Goal: Transaction & Acquisition: Book appointment/travel/reservation

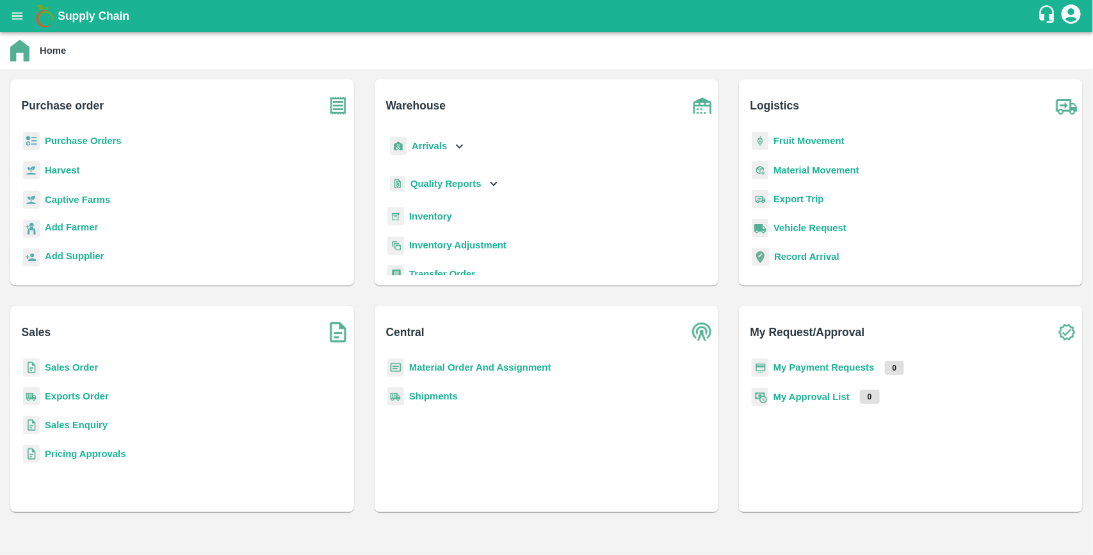
click at [107, 139] on b "Purchase Orders" at bounding box center [83, 141] width 77 height 10
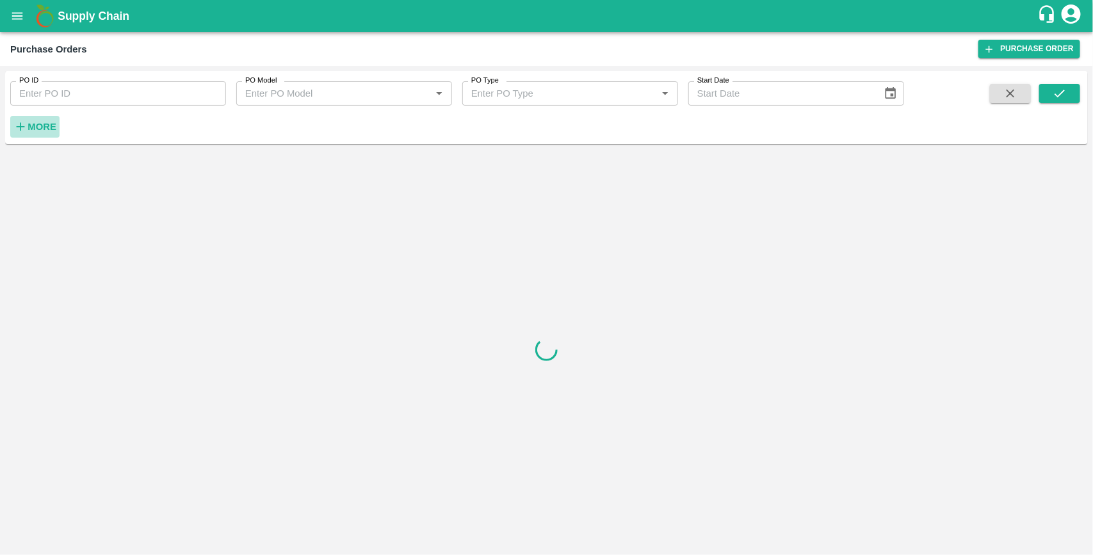
click at [48, 129] on strong "More" at bounding box center [42, 127] width 29 height 10
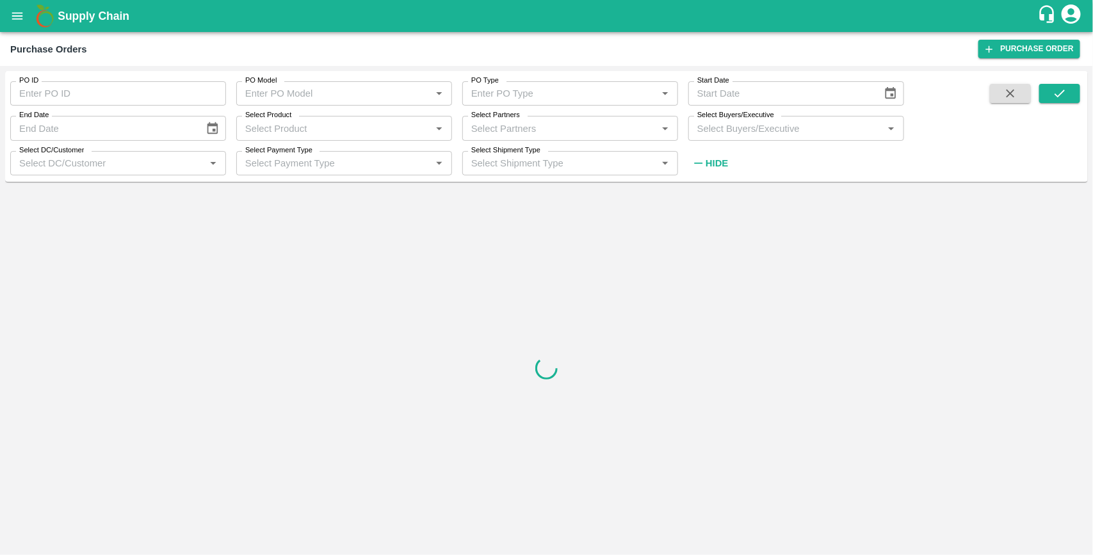
click at [719, 131] on input "Select Buyers/Executive" at bounding box center [785, 128] width 187 height 17
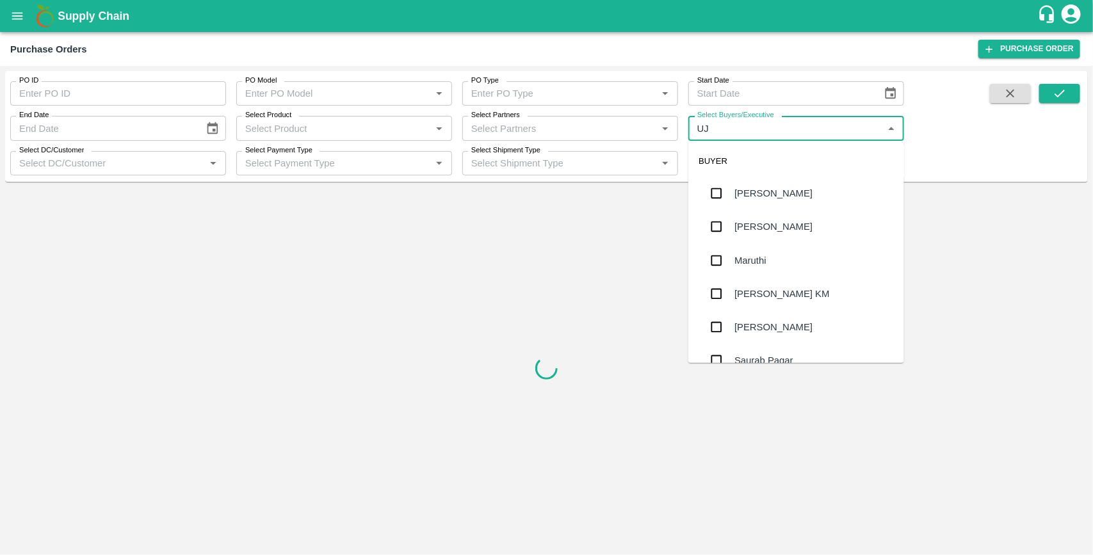
type input "UJJ"
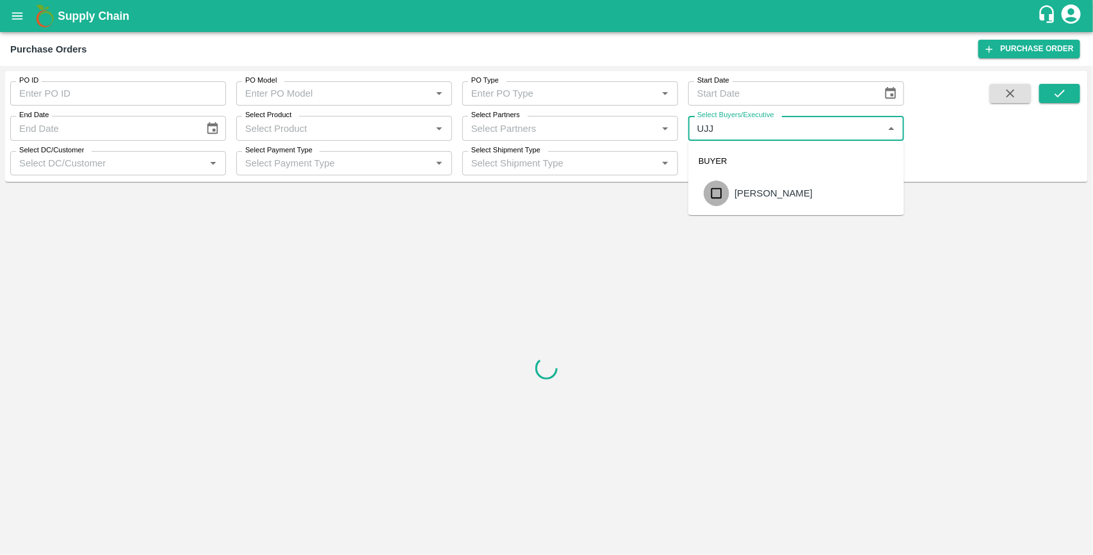
click at [718, 194] on input "checkbox" at bounding box center [717, 194] width 26 height 26
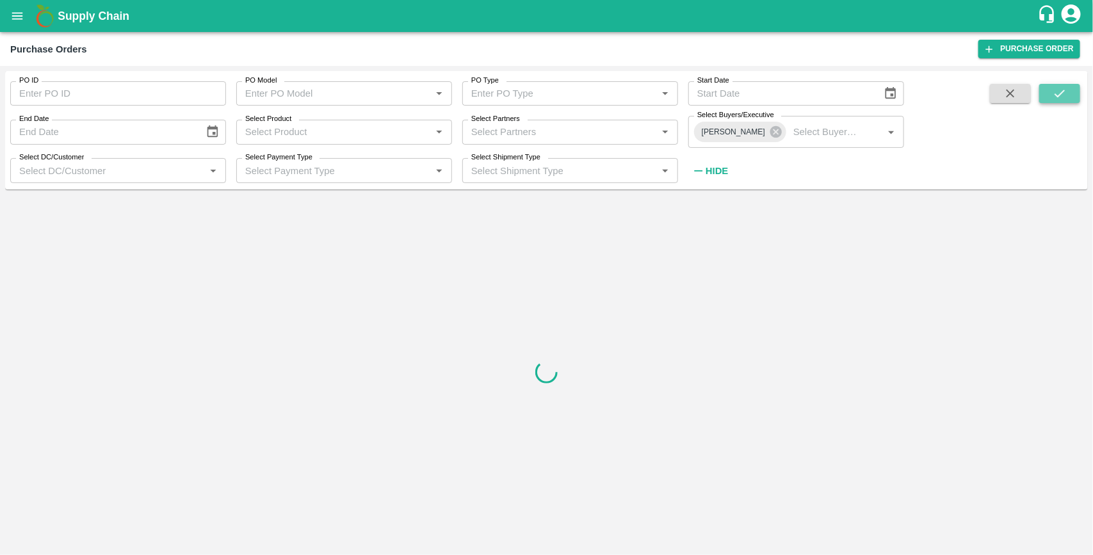
click at [1057, 97] on icon "submit" at bounding box center [1060, 93] width 14 height 14
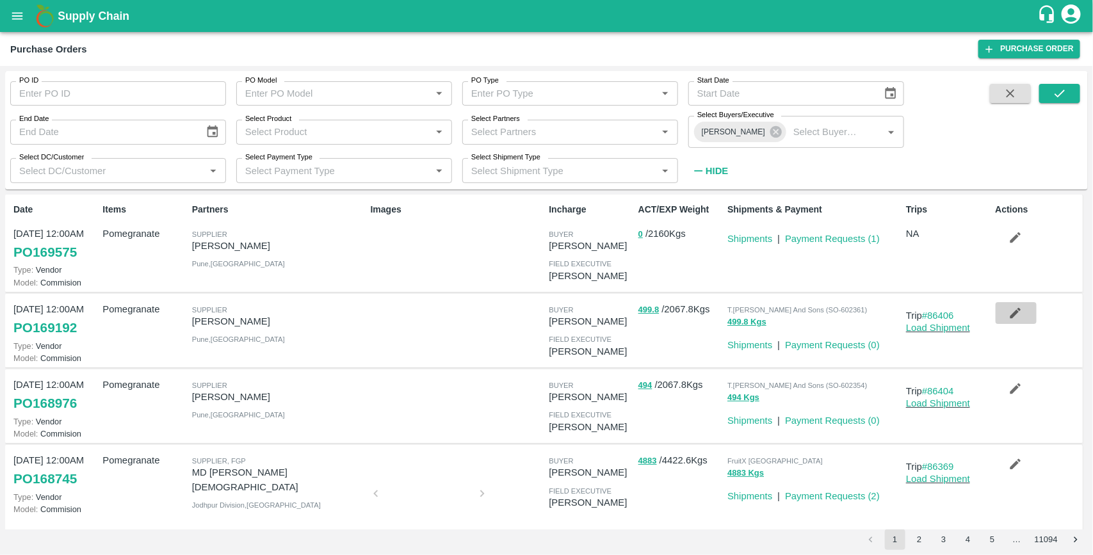
click at [1014, 317] on icon "button" at bounding box center [1016, 313] width 14 height 14
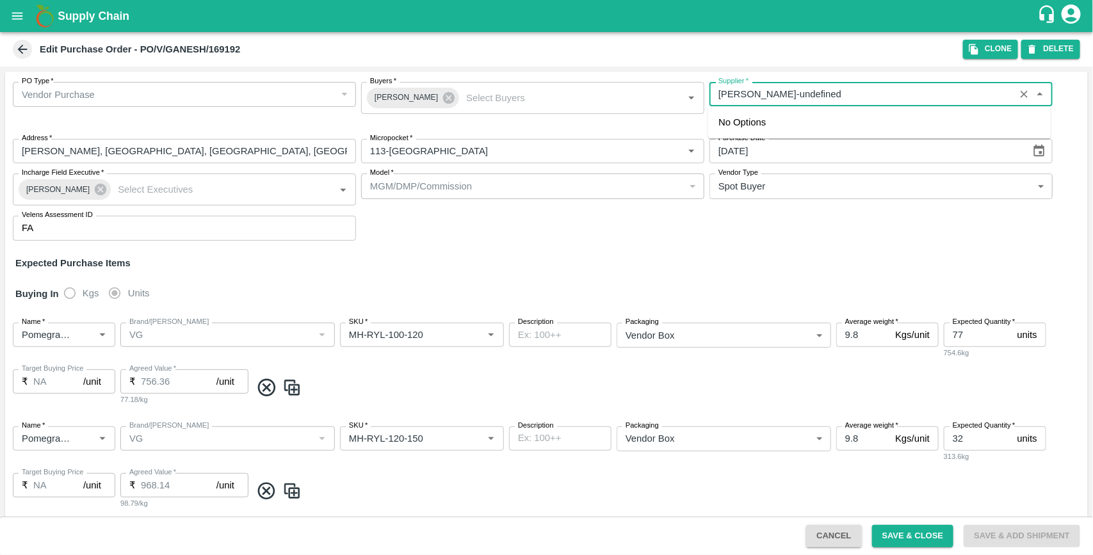
drag, startPoint x: 820, startPoint y: 91, endPoint x: 716, endPoint y: 104, distance: 104.5
click at [716, 104] on div "Supplier   *" at bounding box center [881, 94] width 343 height 24
click at [981, 46] on button "Clone" at bounding box center [990, 49] width 55 height 19
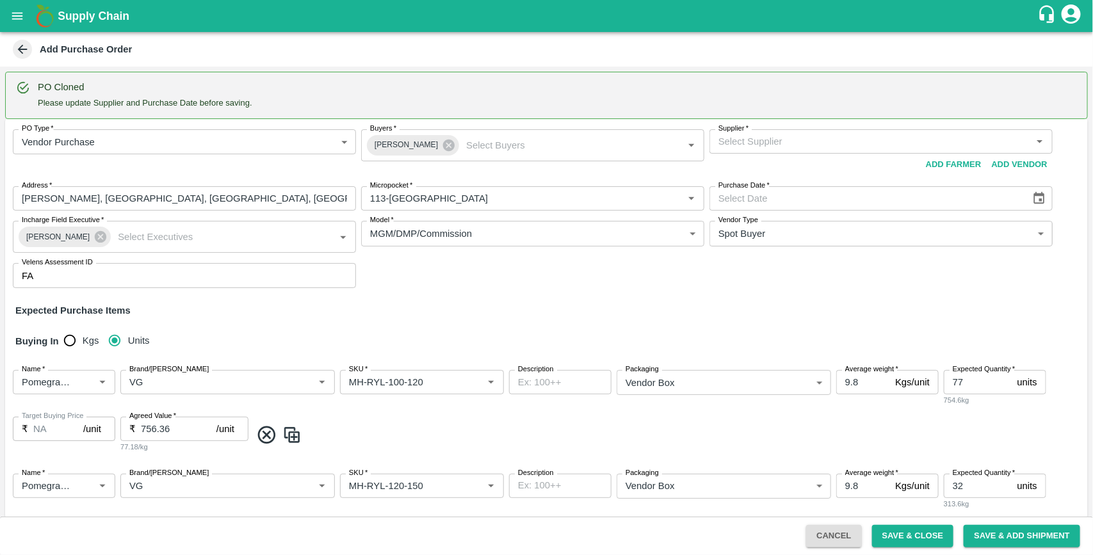
click at [770, 138] on input "Supplier   *" at bounding box center [870, 141] width 314 height 17
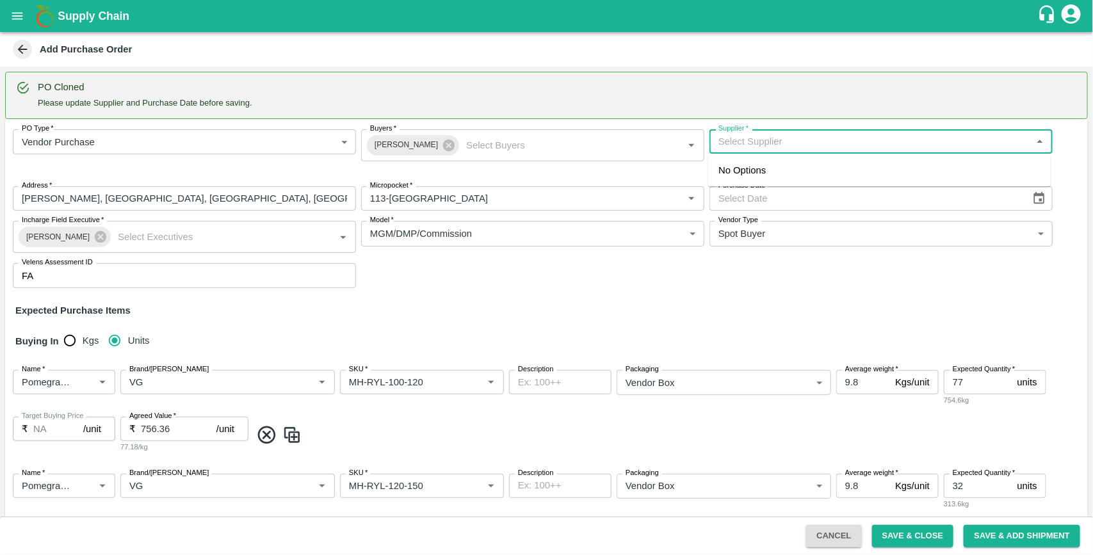
paste input "[PERSON_NAME]"
click at [791, 173] on div "[PERSON_NAME]-[PERSON_NAME], Pune-9730729349(Supplier)" at bounding box center [861, 170] width 284 height 14
type input "[PERSON_NAME]-[PERSON_NAME], Pune-9730729349(Supplier)"
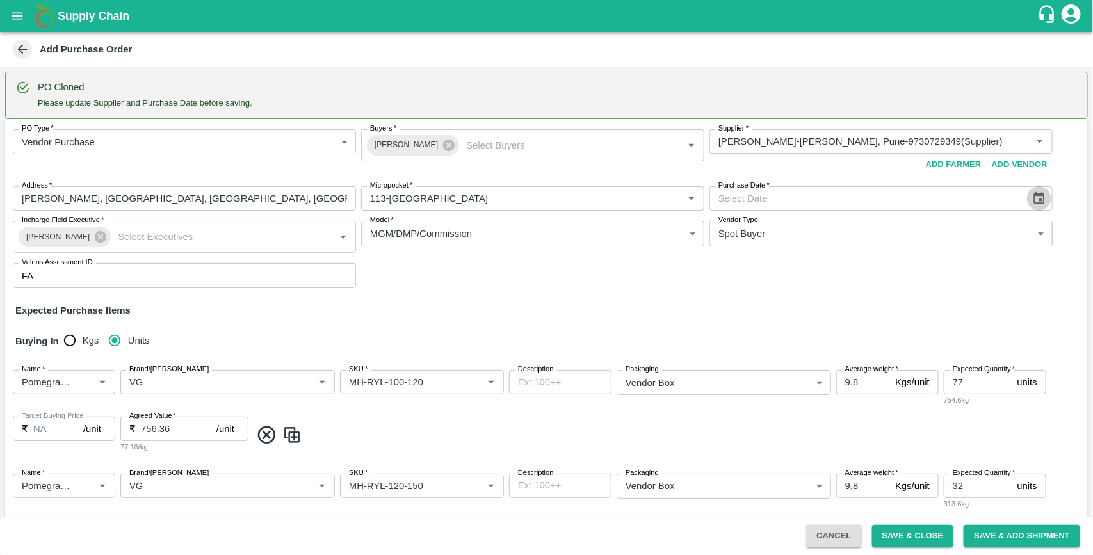
click at [1039, 202] on icon "Choose date" at bounding box center [1039, 198] width 11 height 12
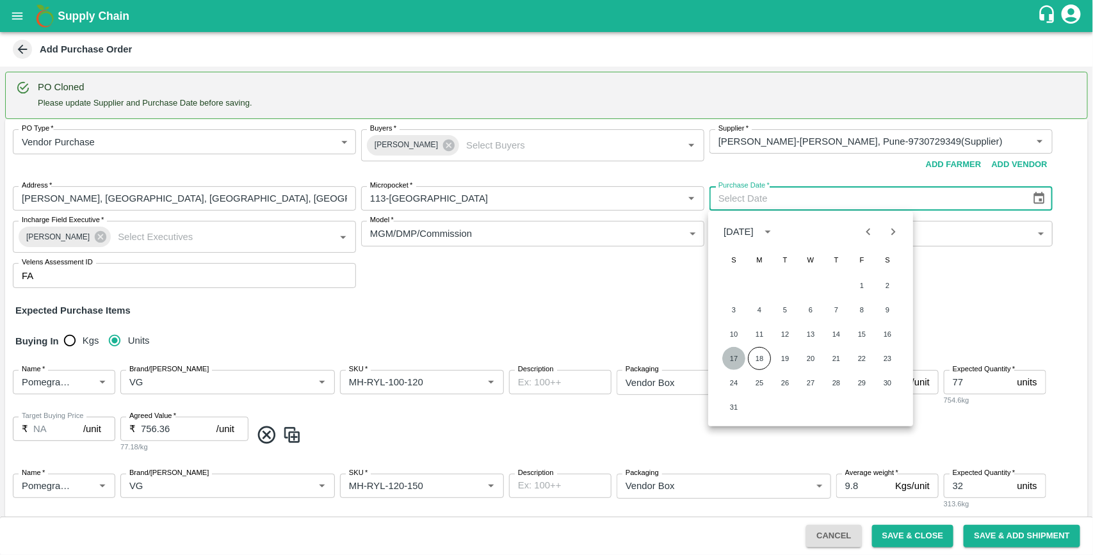
click at [730, 356] on button "17" at bounding box center [733, 358] width 23 height 23
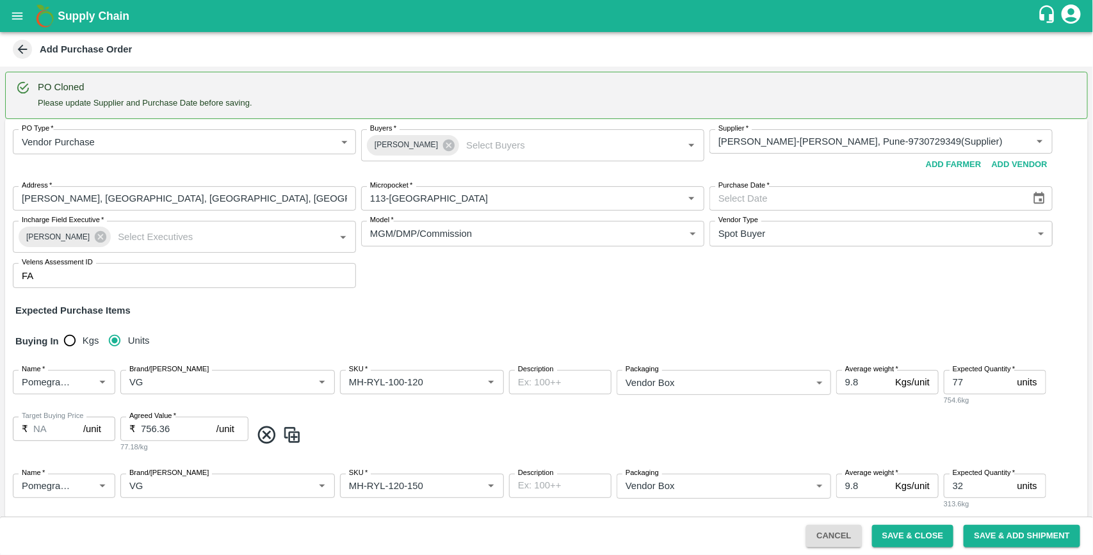
type input "[DATE]"
click at [917, 535] on button "Save & Close" at bounding box center [913, 536] width 82 height 22
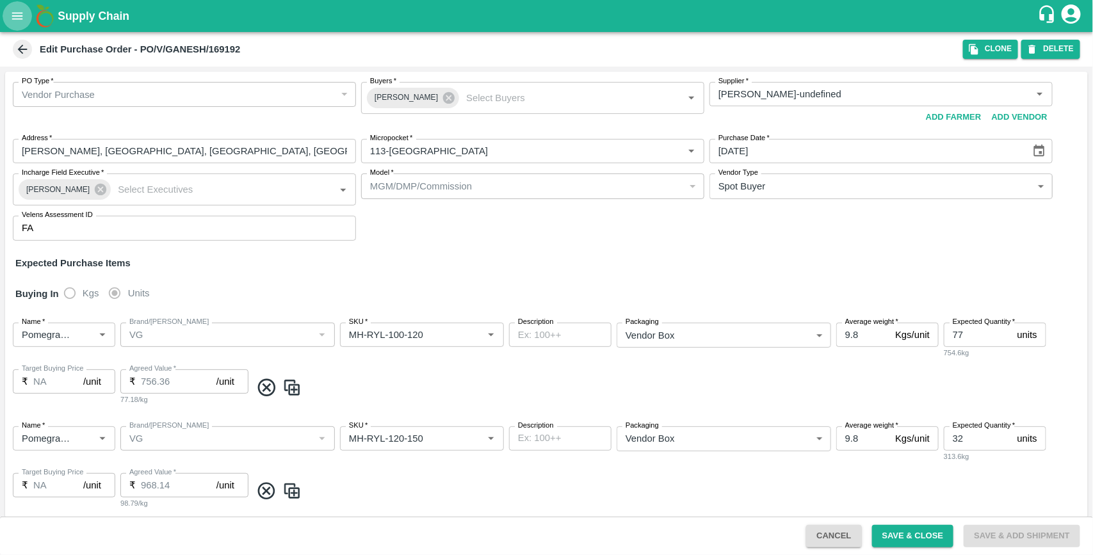
click at [8, 16] on button "open drawer" at bounding box center [17, 15] width 29 height 29
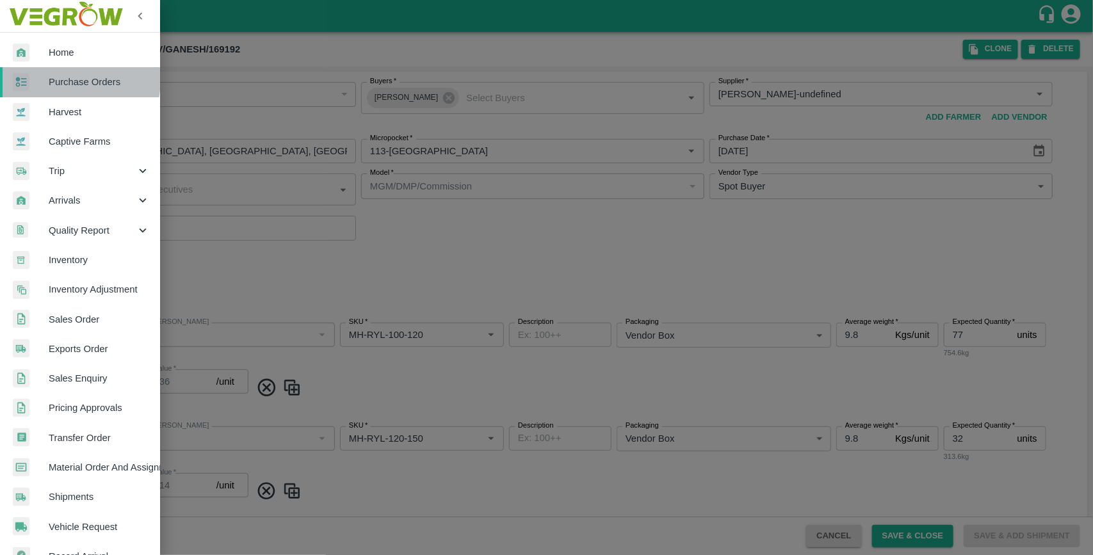
click at [56, 79] on span "Purchase Orders" at bounding box center [99, 82] width 101 height 14
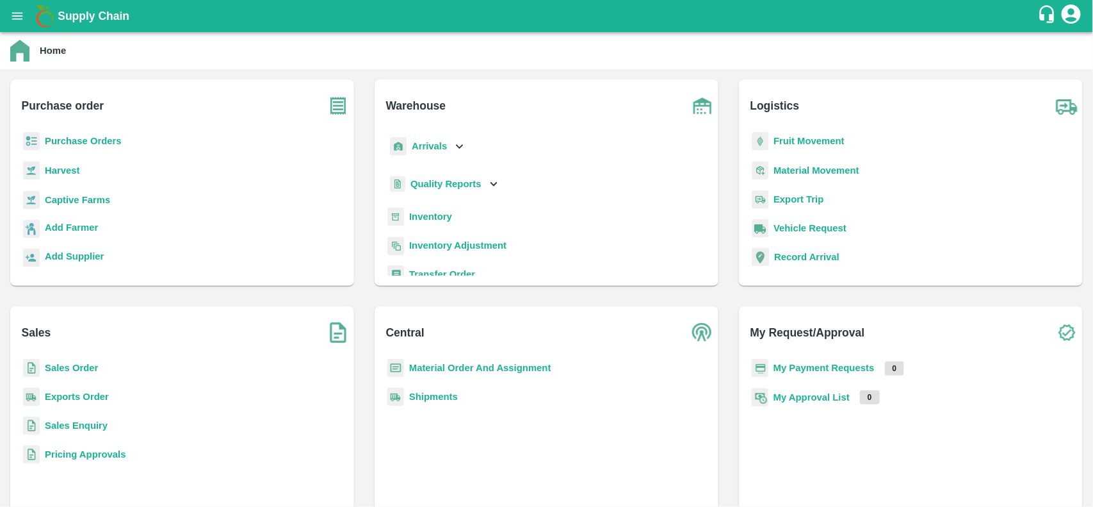
click at [106, 141] on b "Purchase Orders" at bounding box center [83, 141] width 77 height 10
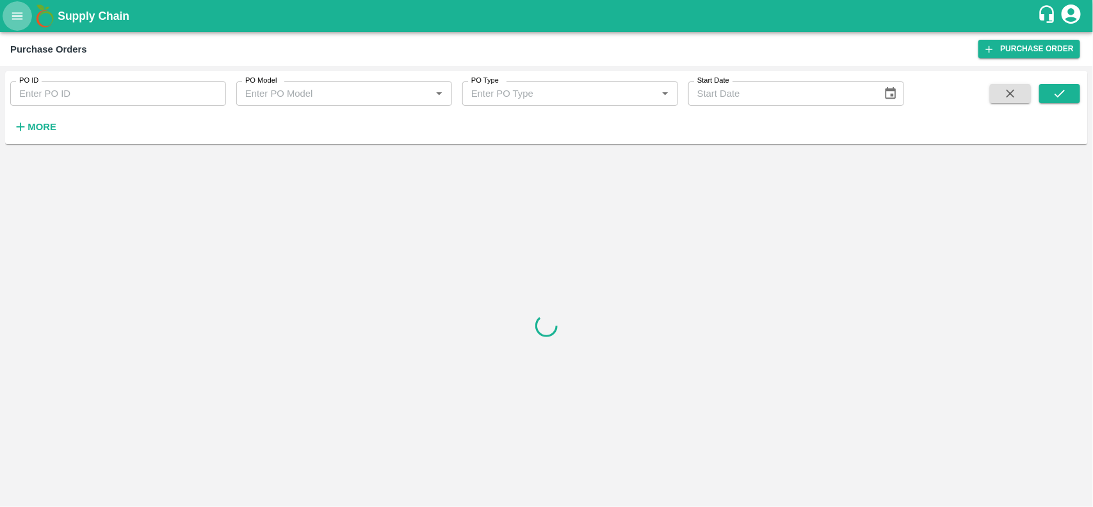
click at [17, 13] on icon "open drawer" at bounding box center [17, 15] width 11 height 7
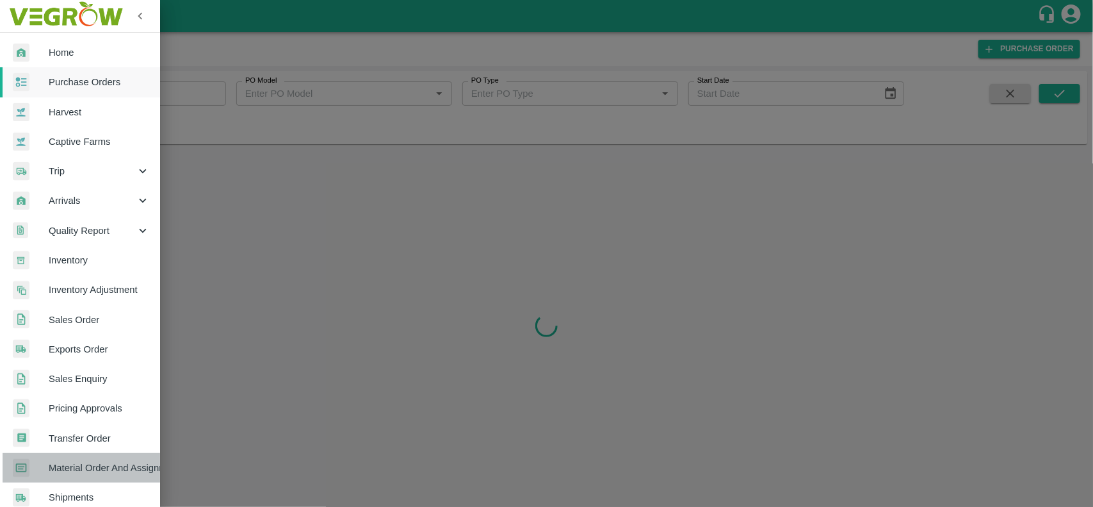
click at [90, 456] on link "Material Order And Assignment" at bounding box center [80, 467] width 160 height 29
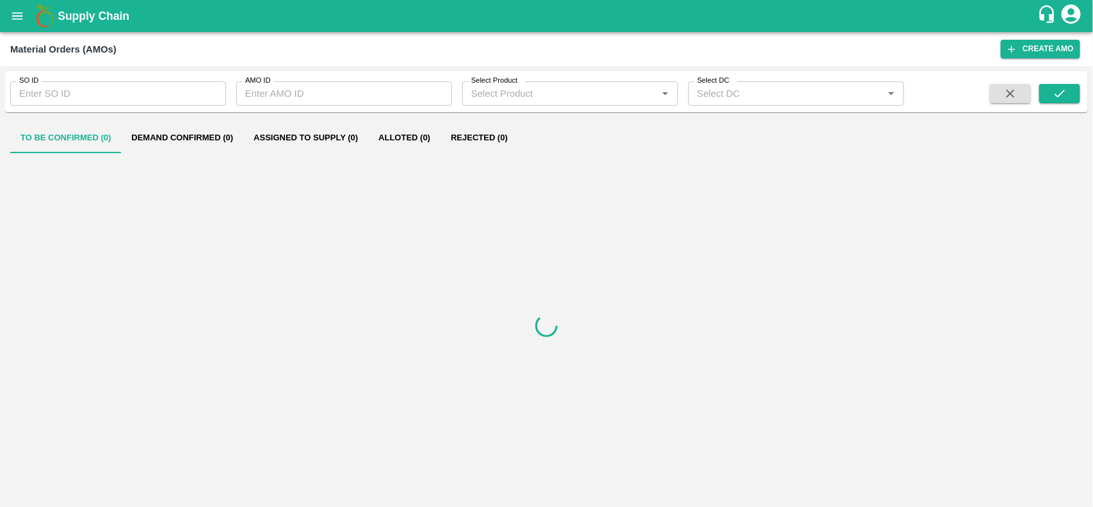
click at [65, 91] on input "SO ID" at bounding box center [118, 93] width 216 height 24
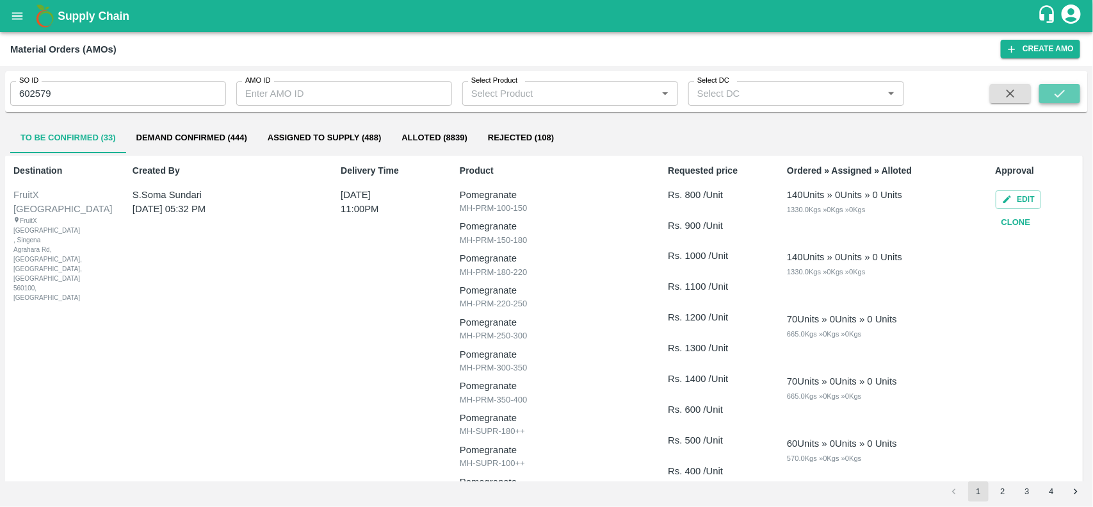
click at [1045, 94] on button "submit" at bounding box center [1060, 93] width 41 height 19
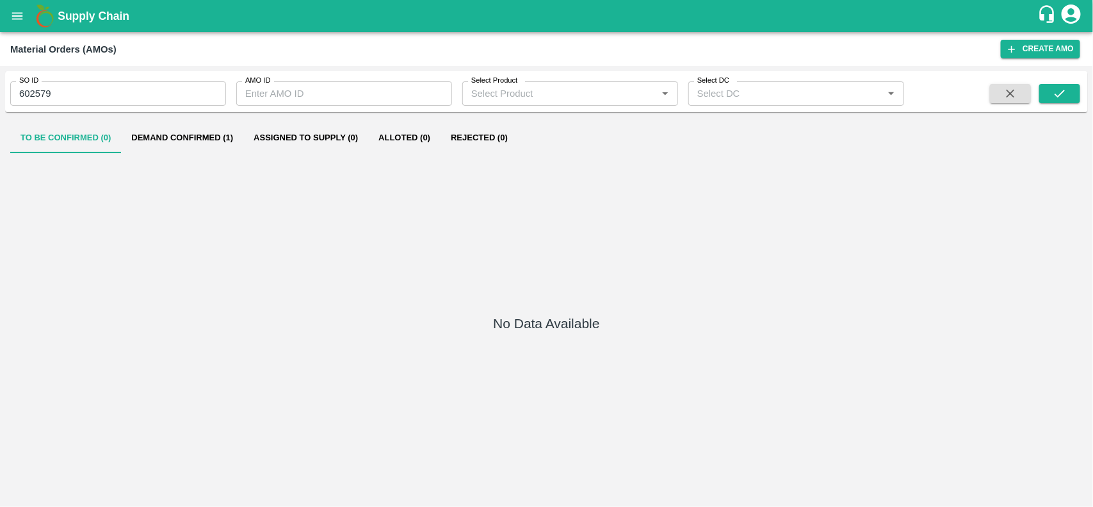
click at [183, 140] on button "Demand Confirmed (1)" at bounding box center [182, 137] width 122 height 31
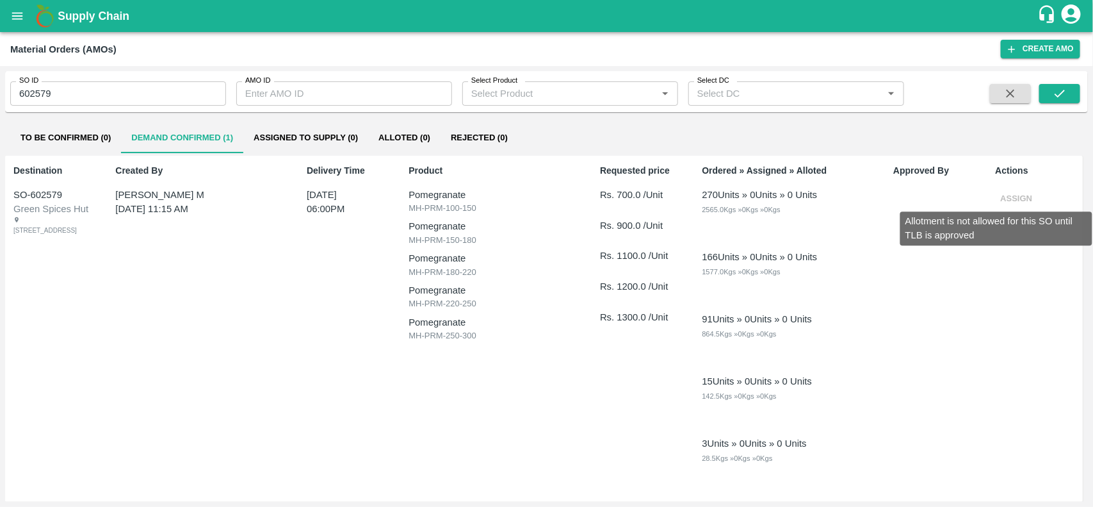
click at [1017, 194] on span "Assign" at bounding box center [1017, 198] width 42 height 10
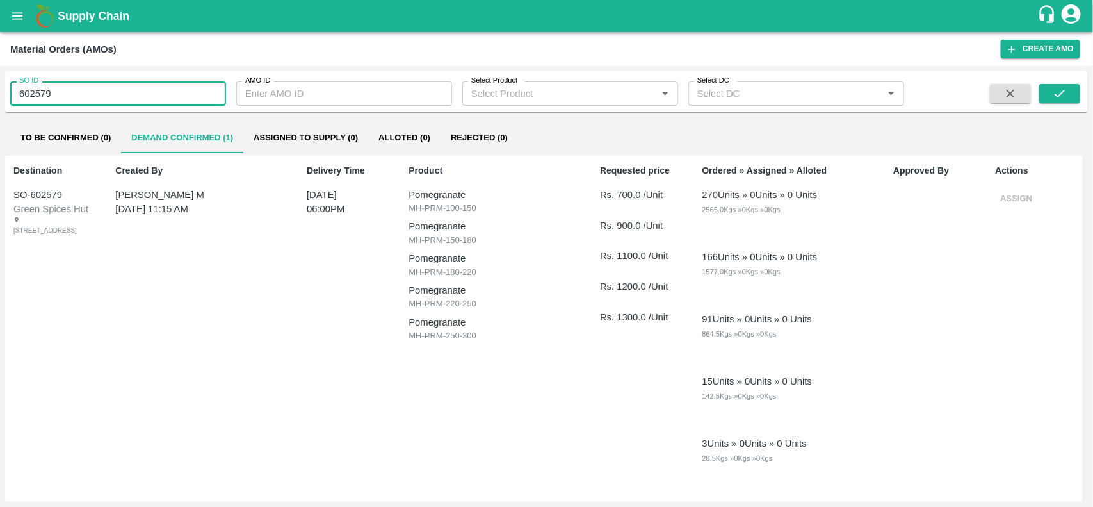
click at [80, 94] on input "602579" at bounding box center [118, 93] width 216 height 24
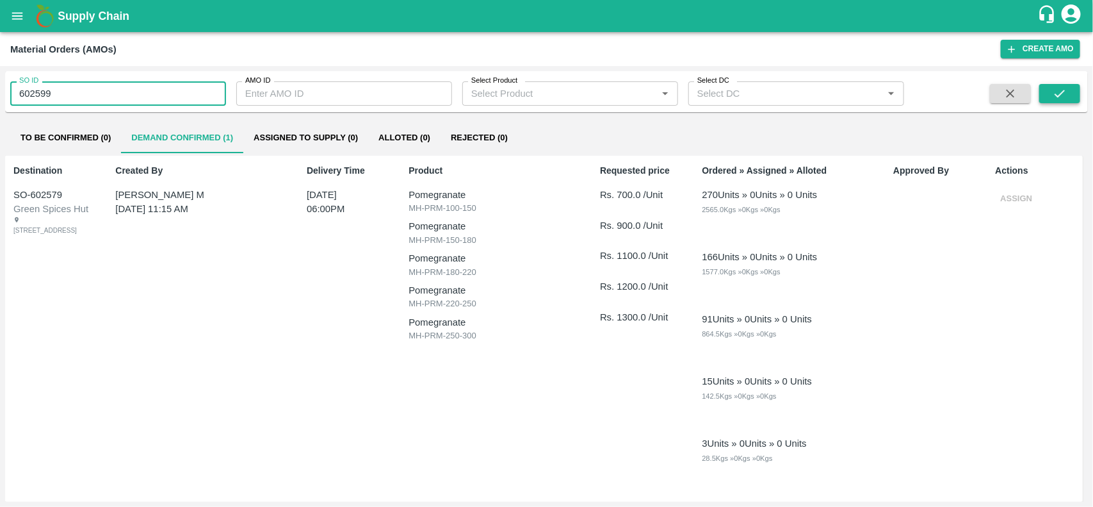
type input "602599"
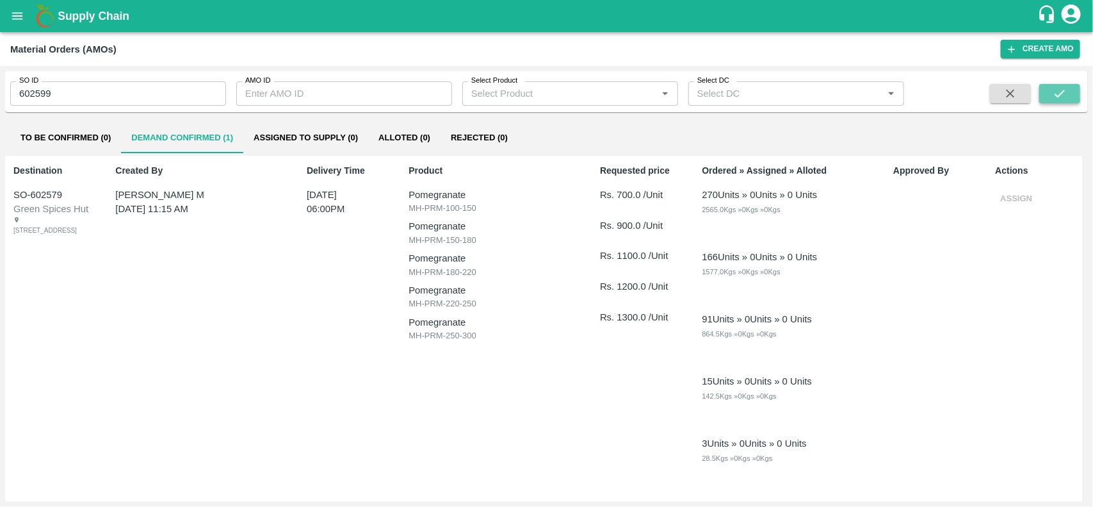
click at [1050, 99] on button "submit" at bounding box center [1060, 93] width 41 height 19
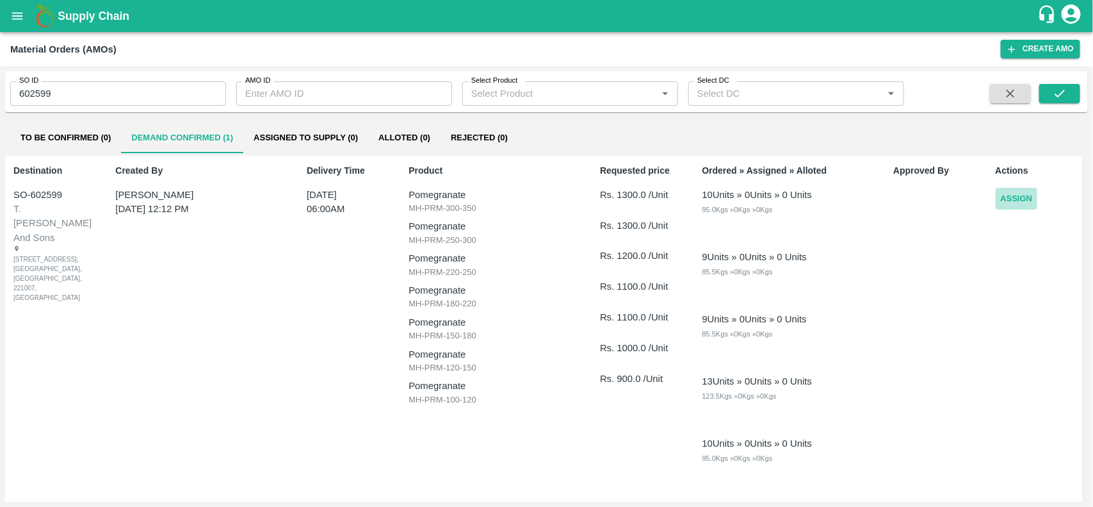
click at [1022, 196] on button "Assign" at bounding box center [1017, 199] width 42 height 22
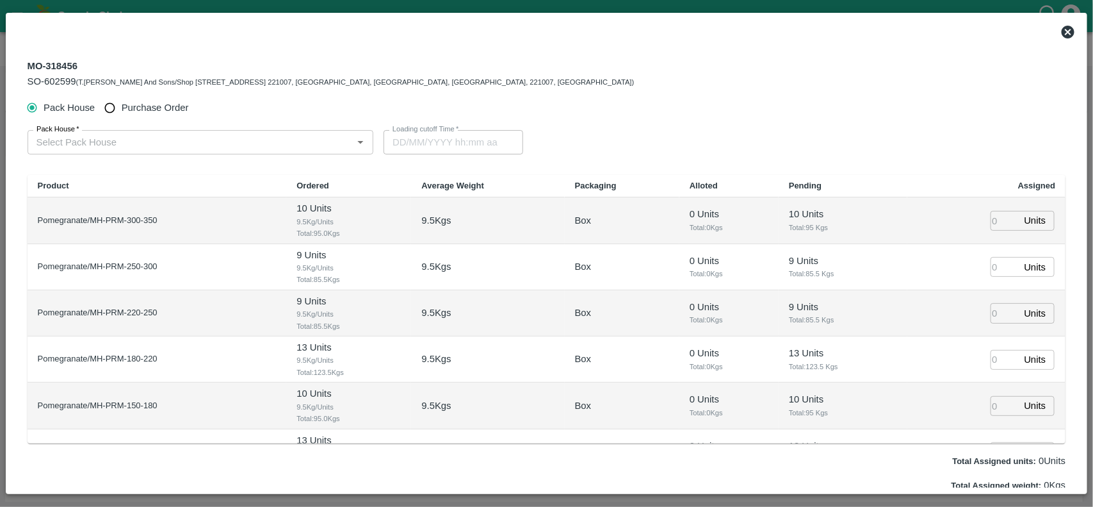
type input "23/08/2025 06:00 AM"
click at [113, 109] on input "Purchase Order" at bounding box center [110, 108] width 24 height 24
radio input "true"
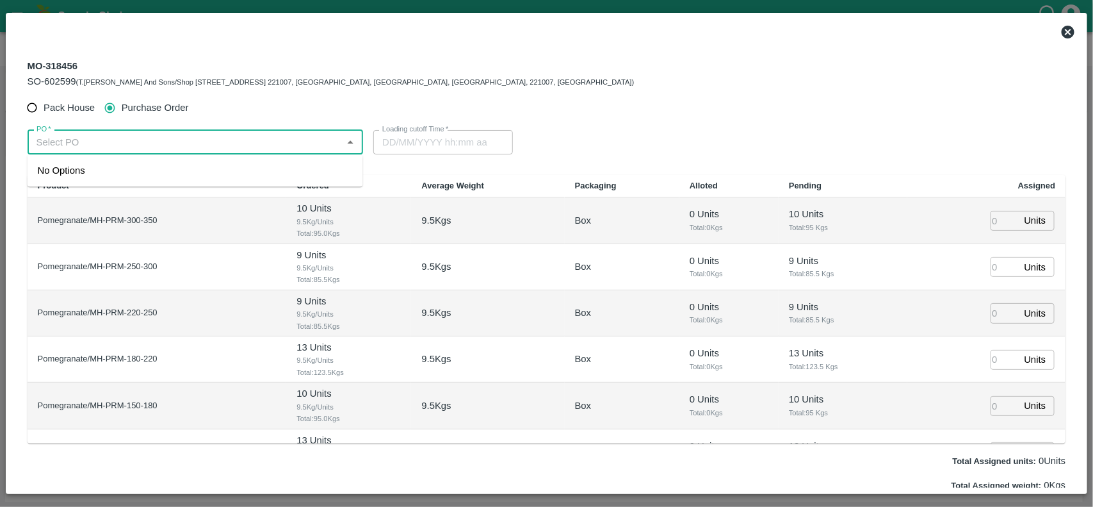
click at [99, 145] on input "PO   *" at bounding box center [184, 142] width 307 height 17
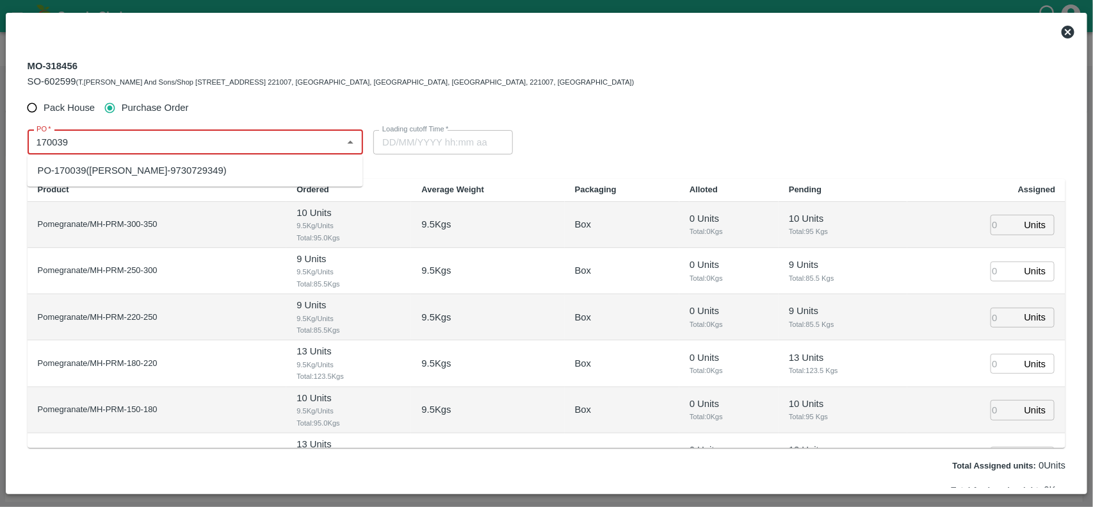
click at [113, 167] on div "PO-170039(Ganesh Dattatray shinde-9730729349)" at bounding box center [132, 170] width 189 height 14
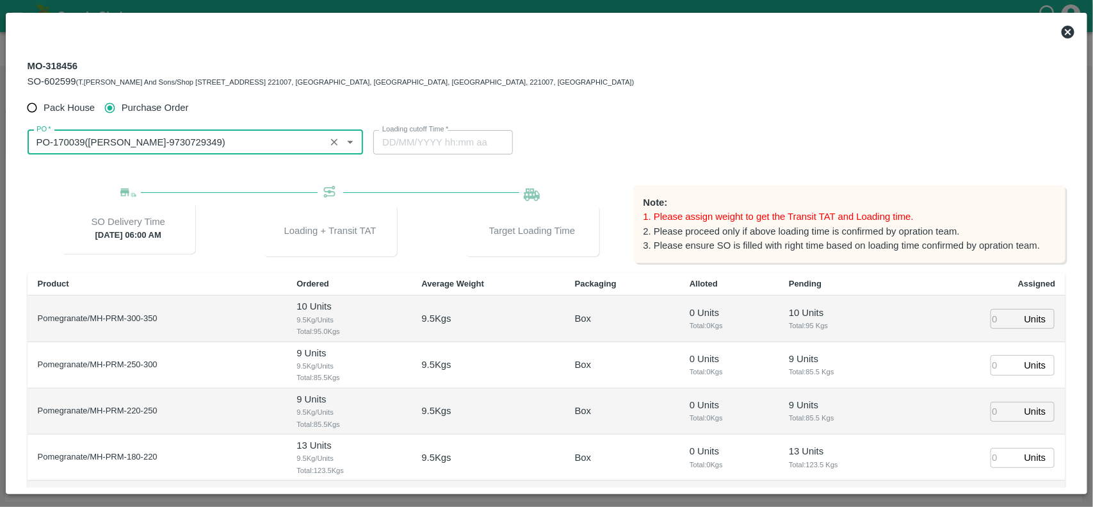
type input "PO-170039(Ganesh Dattatray shinde-9730729349)"
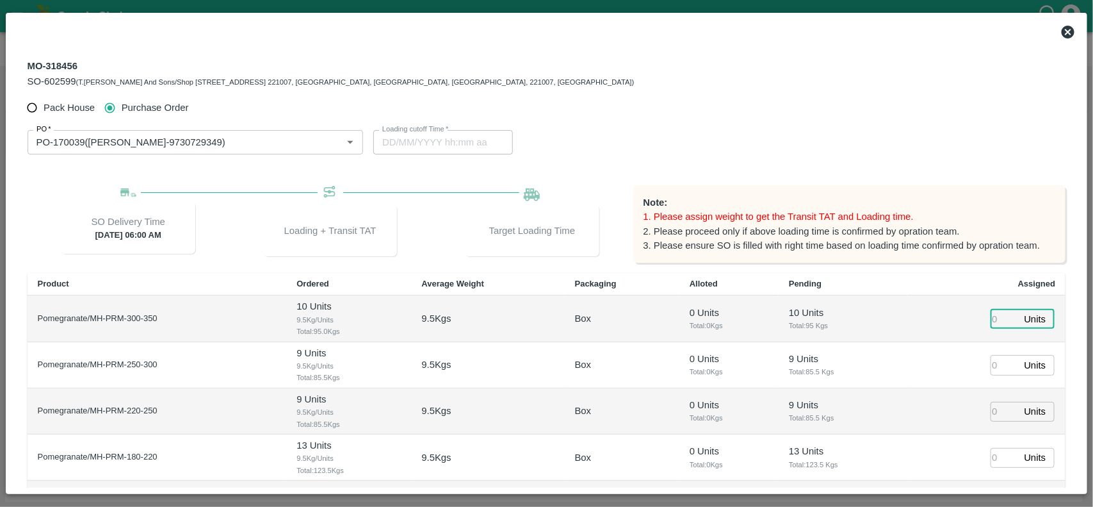
click at [991, 314] on input "number" at bounding box center [1005, 319] width 28 height 20
type input "10"
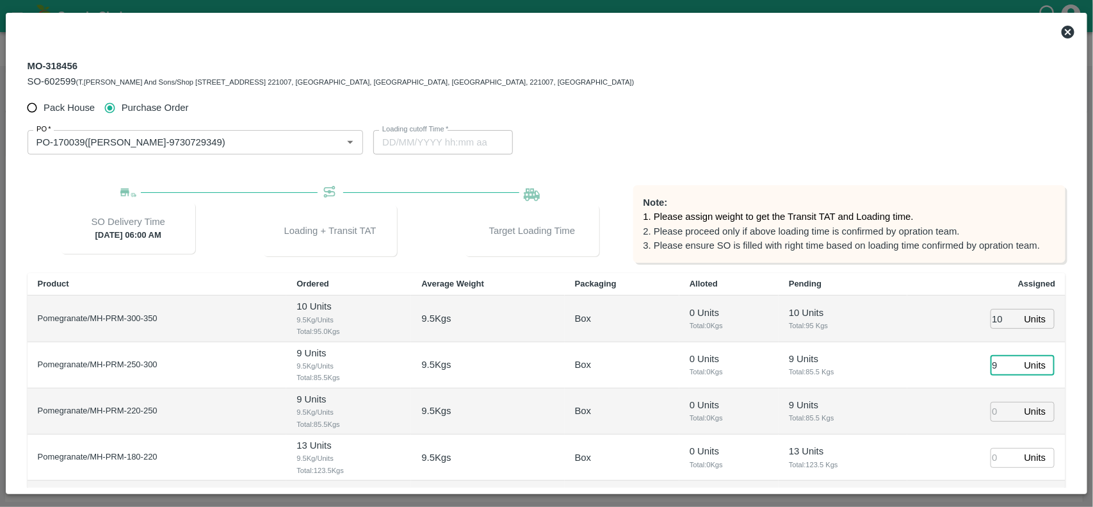
type input "9"
type input "13"
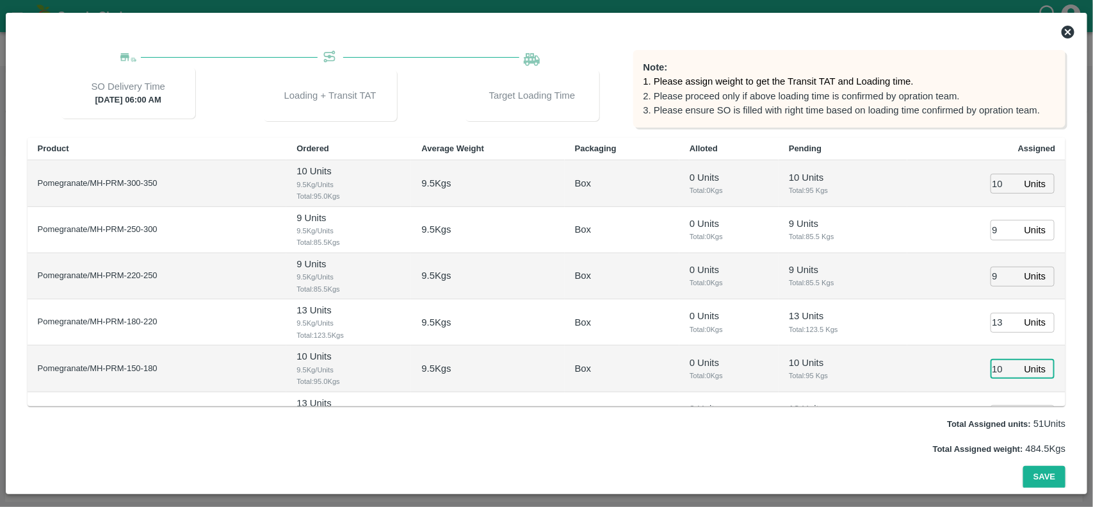
type input "10"
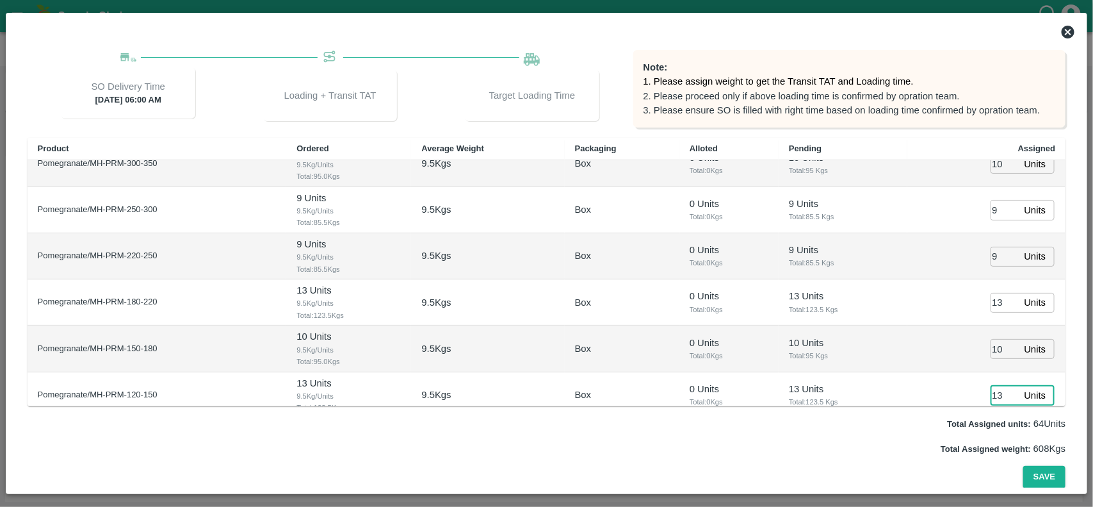
type input "13"
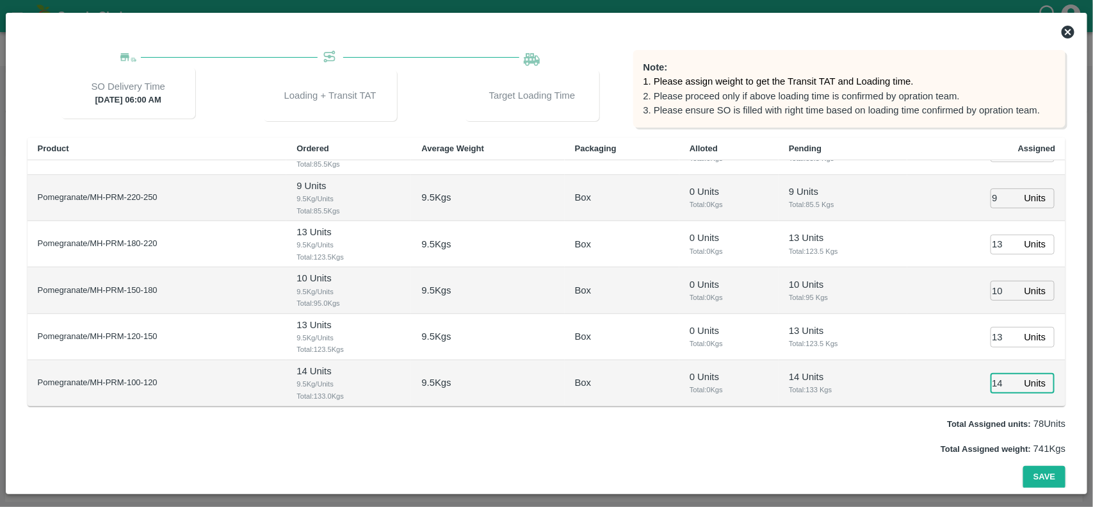
type input "14"
click at [1023, 466] on button "Save" at bounding box center [1044, 477] width 42 height 22
click at [1034, 472] on button "Save" at bounding box center [1044, 477] width 42 height 22
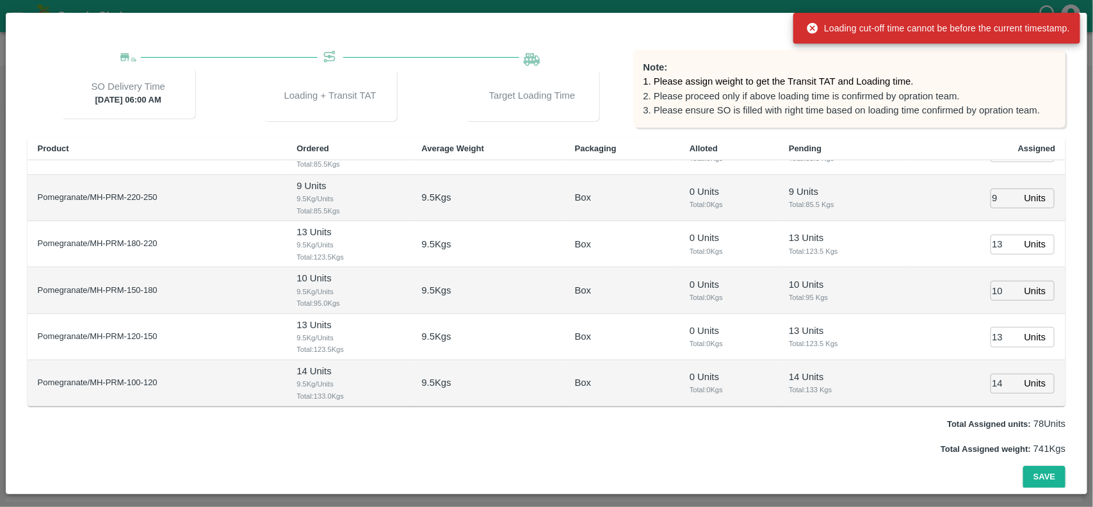
scroll to position [0, 0]
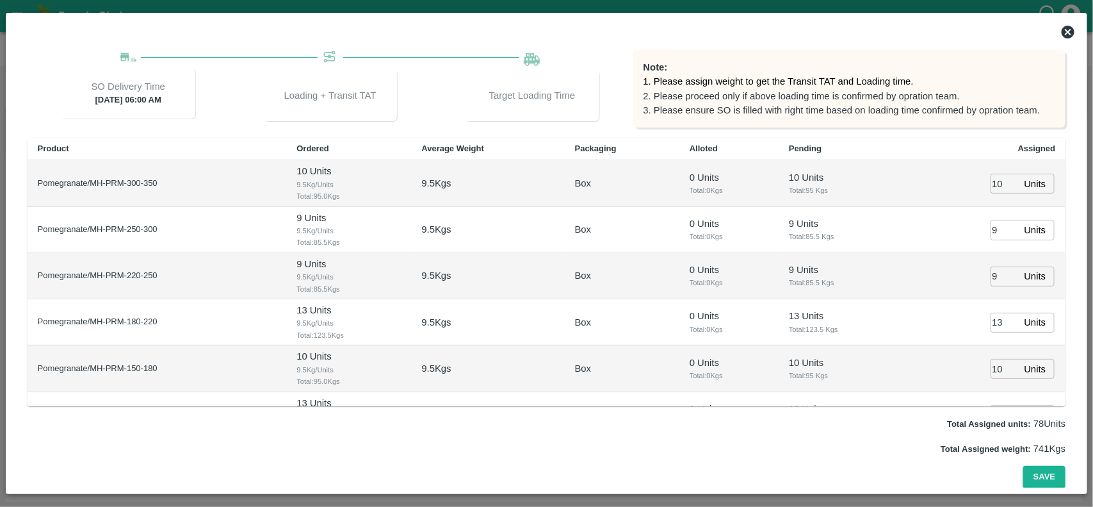
click at [1070, 33] on icon at bounding box center [1068, 31] width 15 height 15
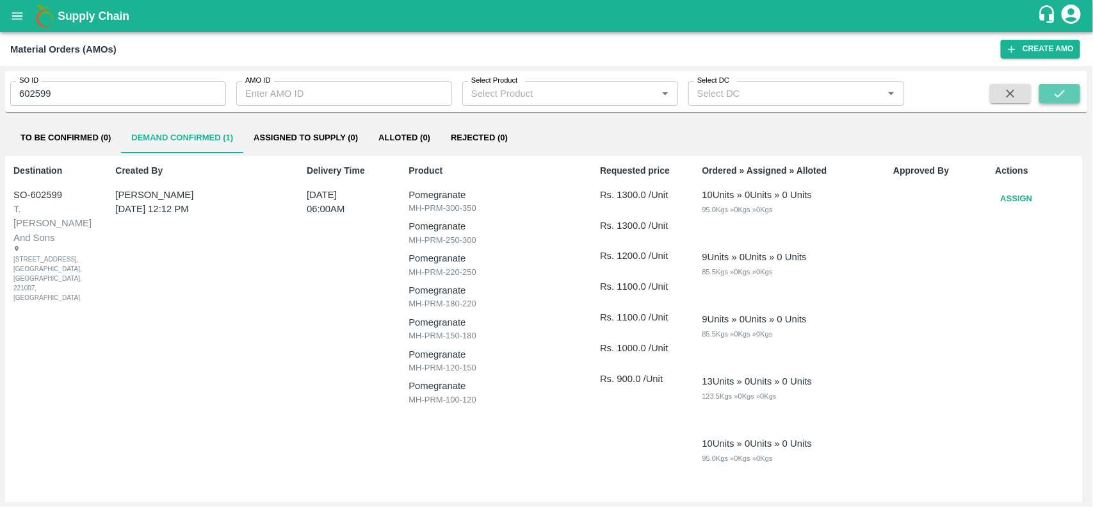
click at [1051, 93] on button "submit" at bounding box center [1060, 93] width 41 height 19
click at [1002, 194] on button "Assign" at bounding box center [1017, 199] width 42 height 22
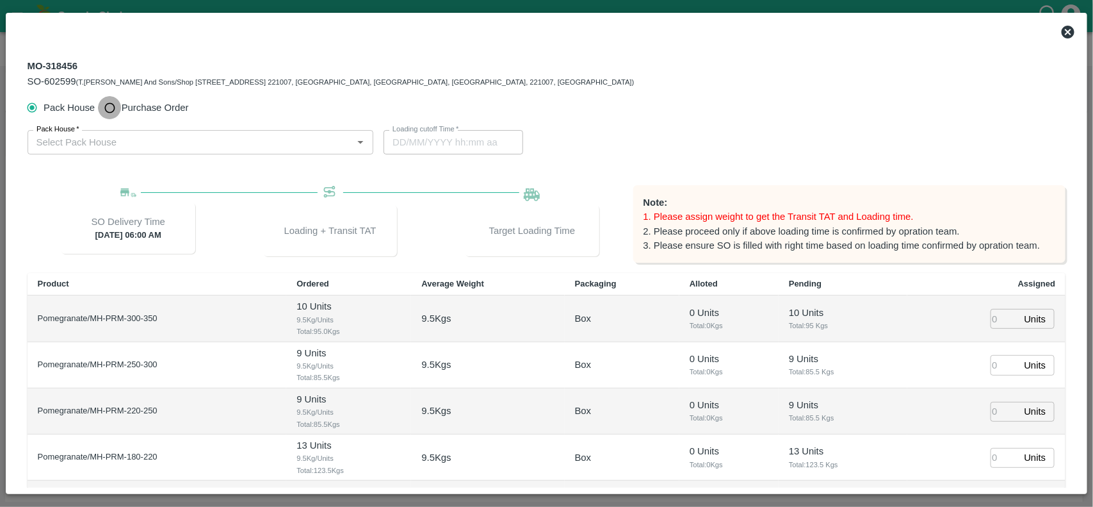
click at [109, 104] on input "Purchase Order" at bounding box center [110, 108] width 24 height 24
radio input "true"
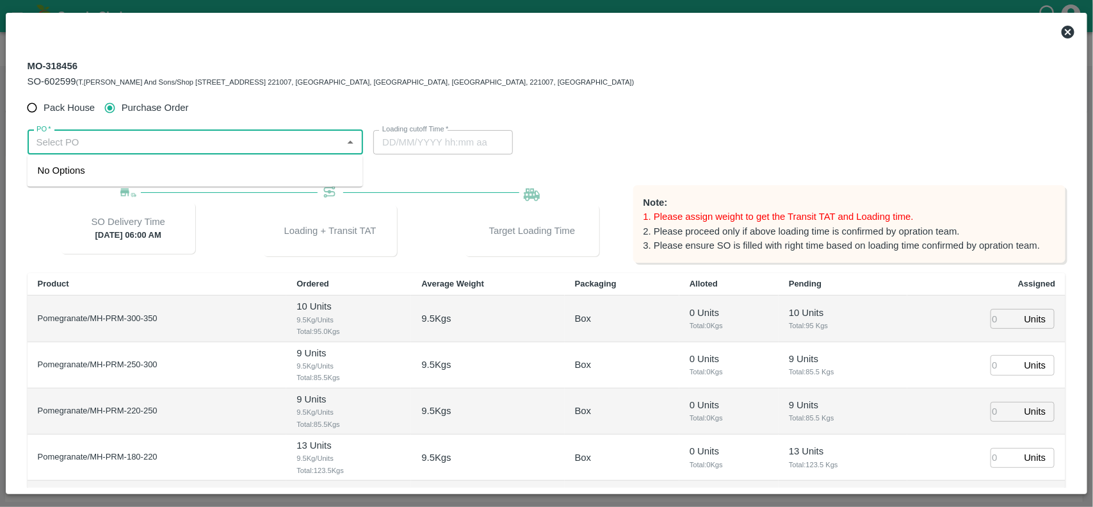
click at [100, 138] on input "PO   *" at bounding box center [184, 142] width 307 height 17
click at [112, 173] on div "PO-170039(Ganesh Dattatray shinde-9730729349)" at bounding box center [132, 170] width 189 height 14
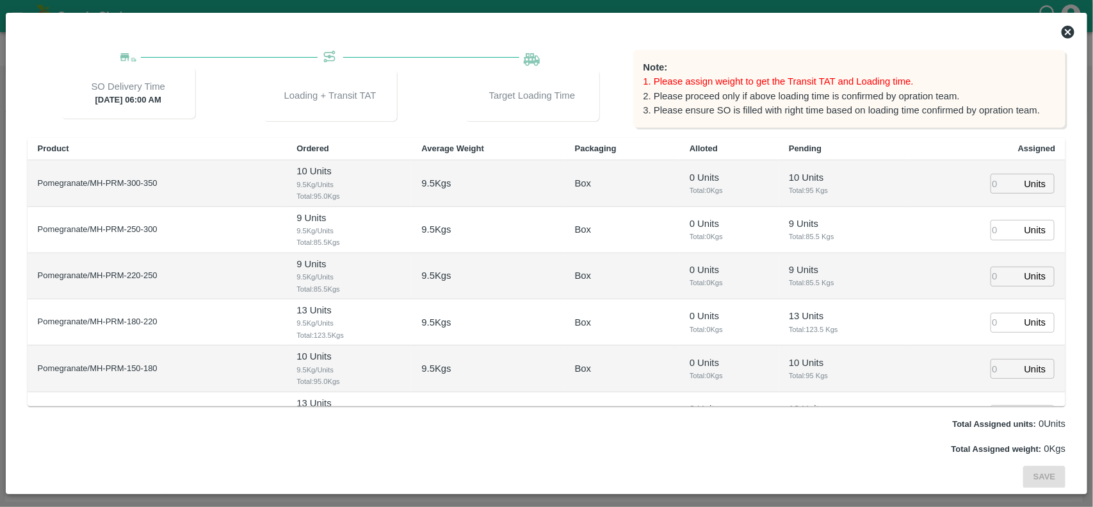
type input "PO-170039(Ganesh Dattatray shinde-9730729349)"
click at [995, 184] on input "number" at bounding box center [1005, 184] width 28 height 20
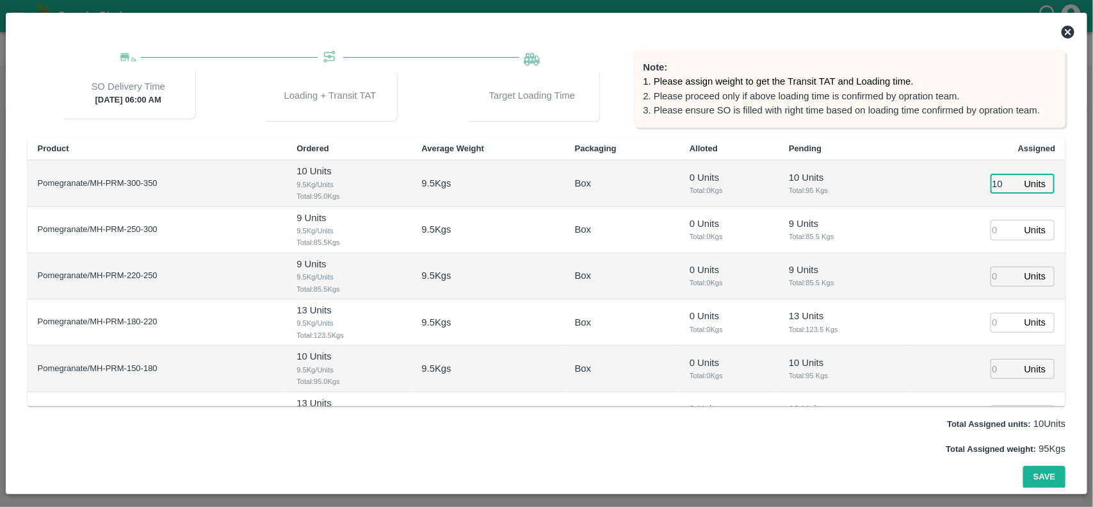
type input "10"
type input "09"
type input "9"
type input "21/08/2025 04:52 AM"
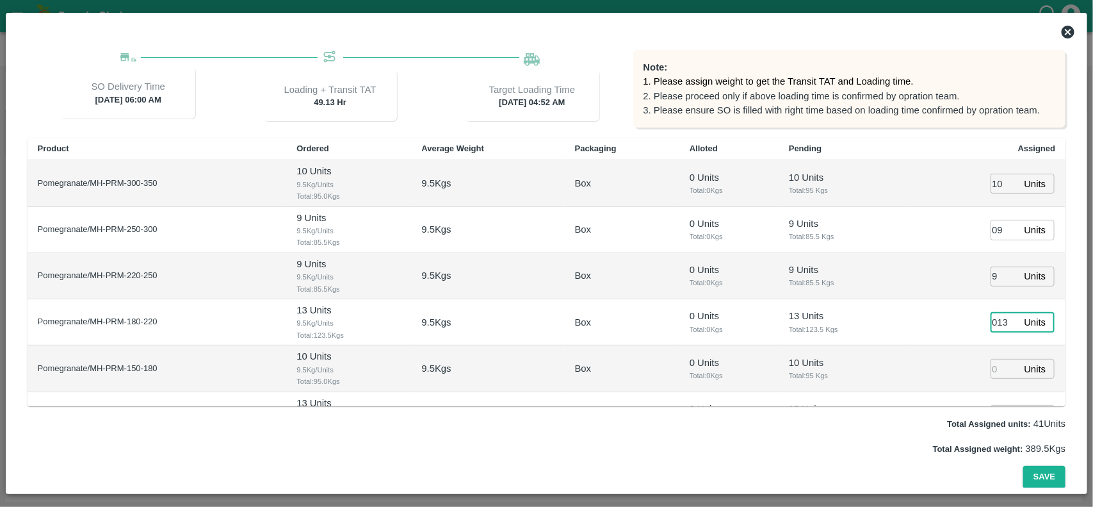
type input "013"
type input "10"
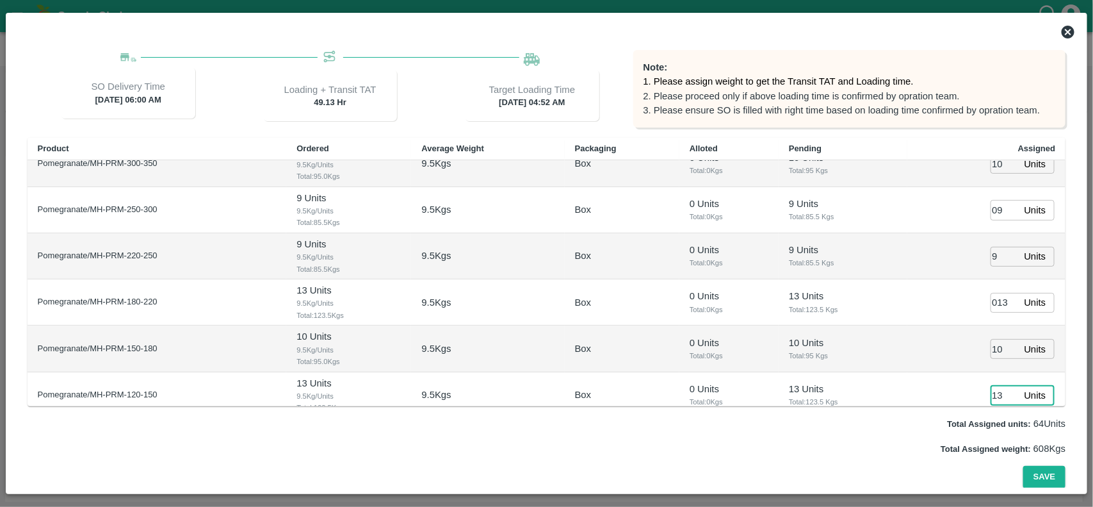
type input "13"
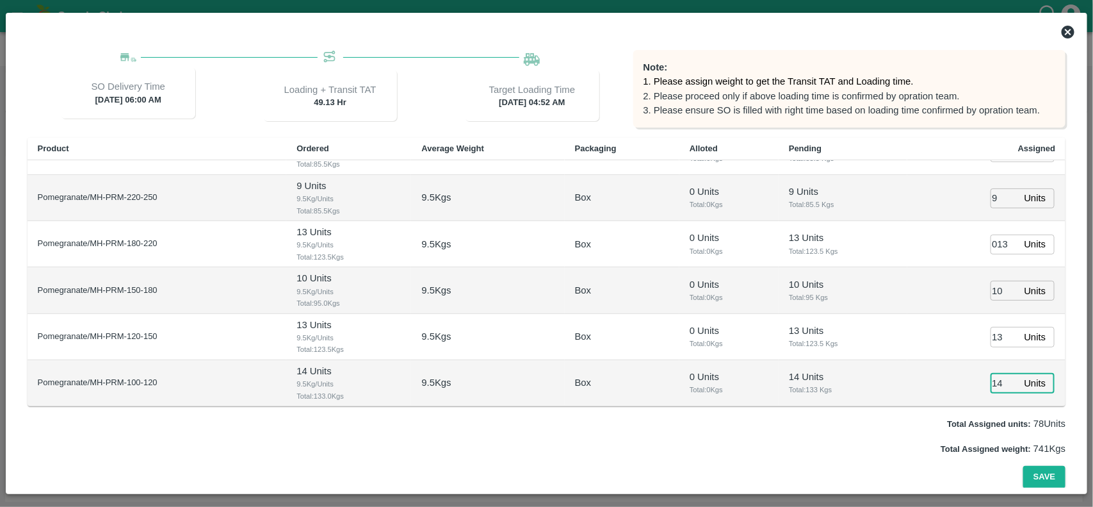
type input "14"
click at [1023, 466] on button "Save" at bounding box center [1044, 477] width 42 height 22
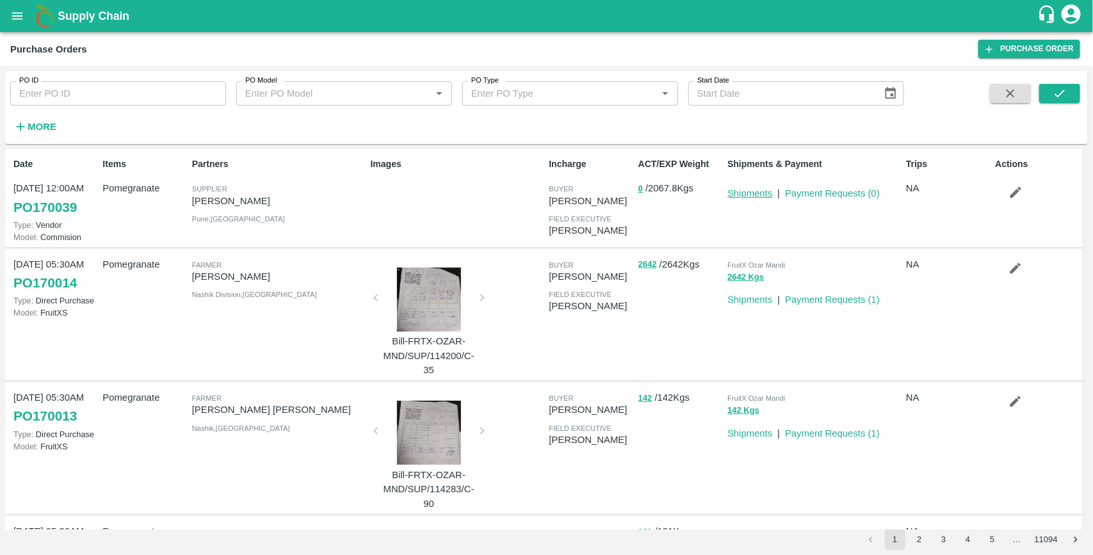
click at [754, 193] on link "Shipments" at bounding box center [750, 193] width 45 height 10
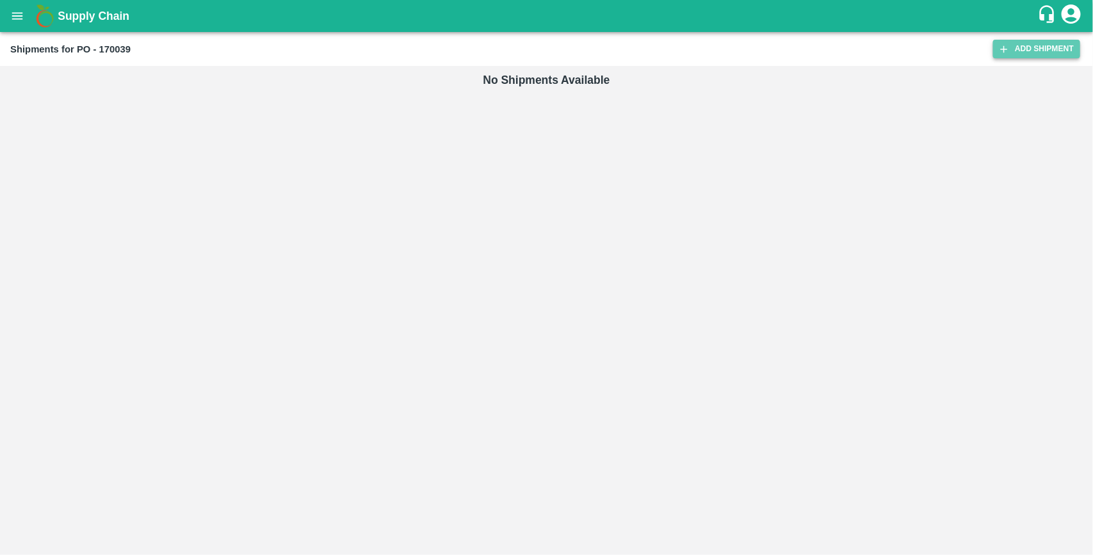
click at [1033, 45] on link "Add Shipment" at bounding box center [1036, 49] width 87 height 19
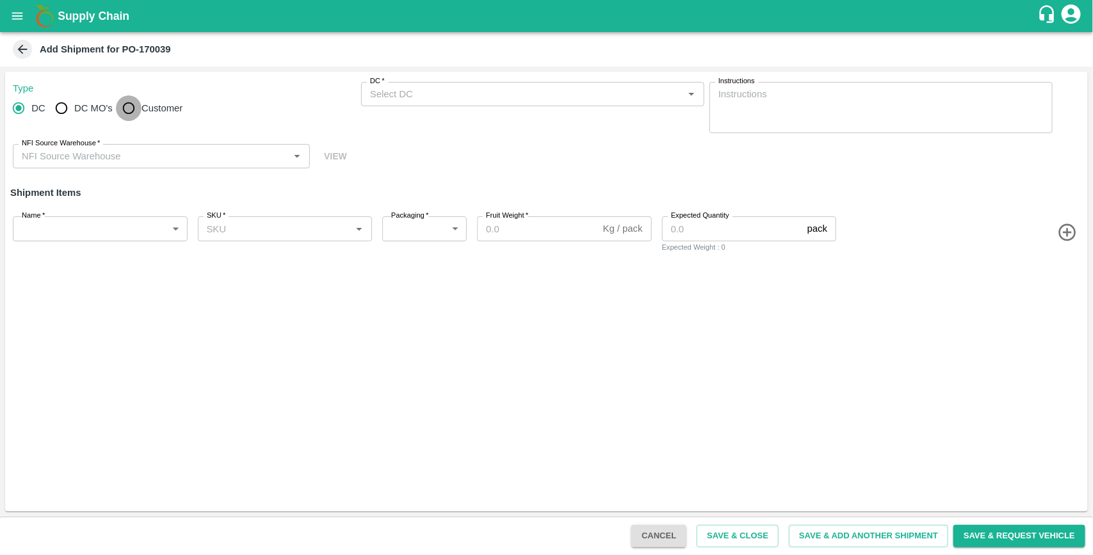
click at [131, 106] on input "Customer" at bounding box center [129, 108] width 26 height 26
radio input "true"
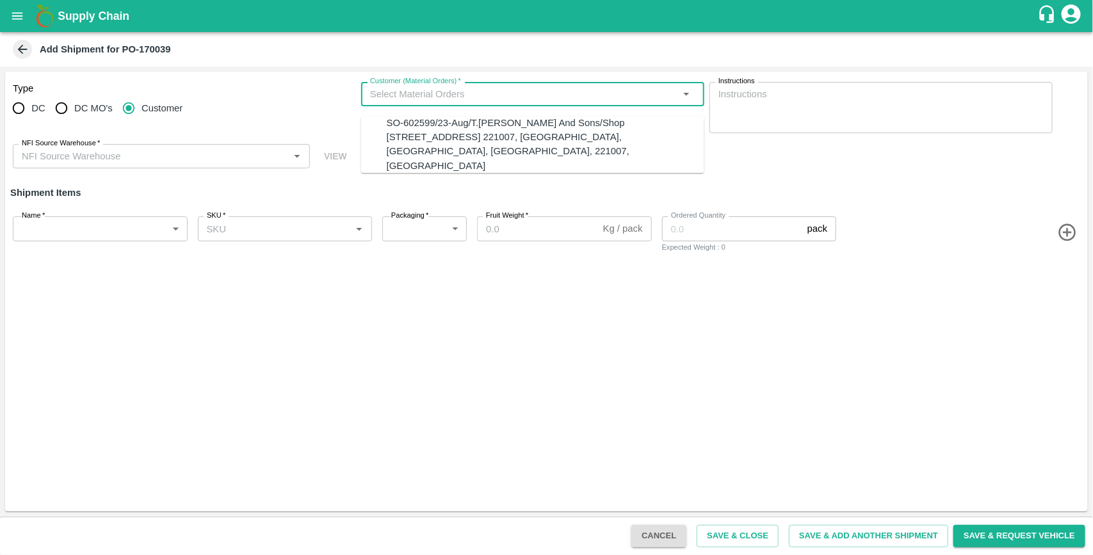
click at [457, 97] on input "Customer (Material Orders)   *" at bounding box center [522, 94] width 314 height 17
click at [448, 138] on div "SO-602599/23-Aug/T.Kishore Kapoor And Sons/Shop No B 27 , , Pahariya fruit mand…" at bounding box center [546, 144] width 318 height 57
type input "MH-PRM-300-350"
type input "9.5"
type input "10"
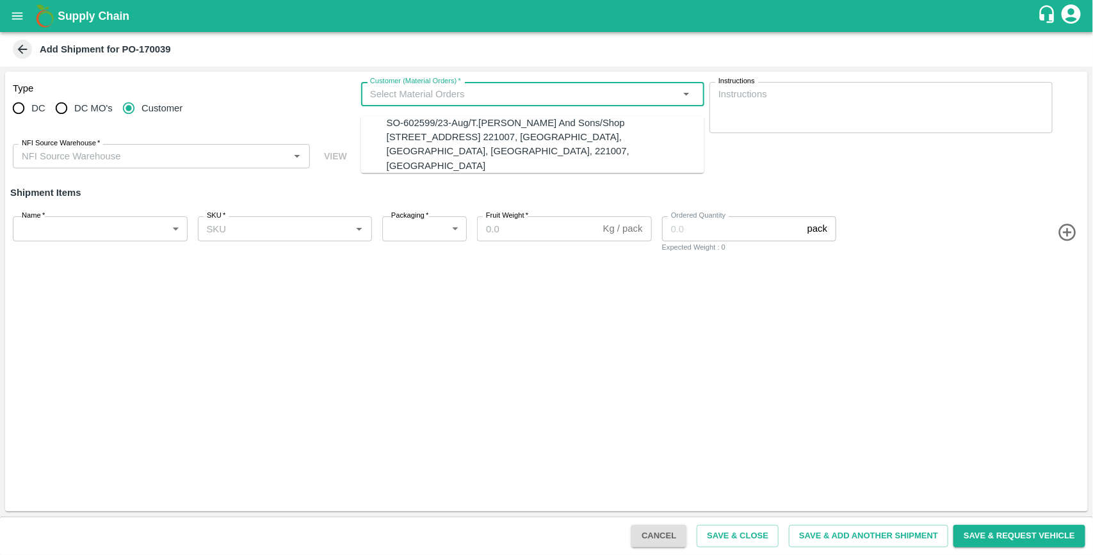
type input "SO-602599/23-Aug/T.Kishore Kapoor And Sons/Shop No B 27 , , Pahariya fruit mand…"
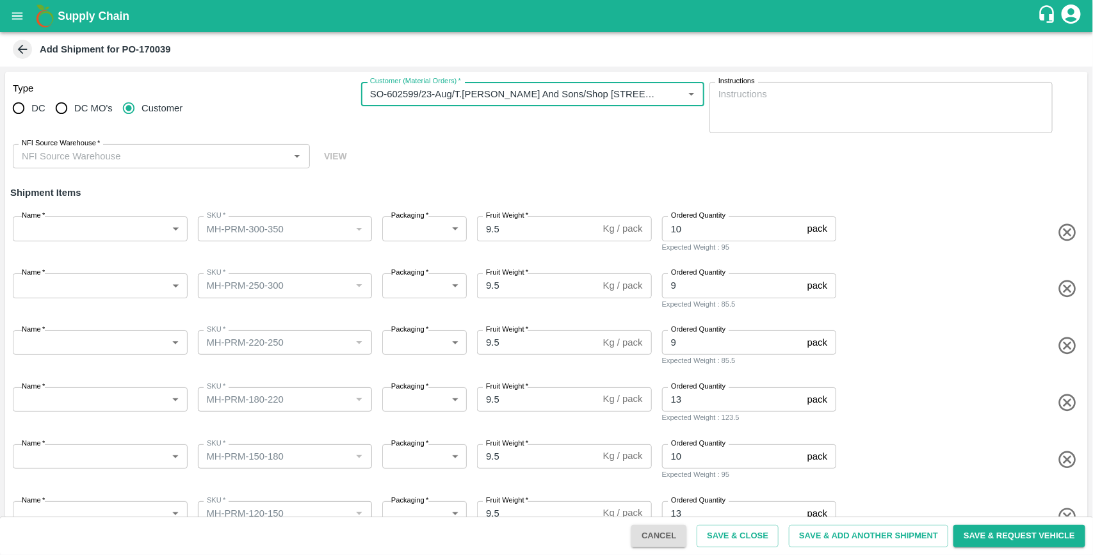
click at [199, 161] on input "NFI Source Warehouse   *" at bounding box center [151, 156] width 268 height 17
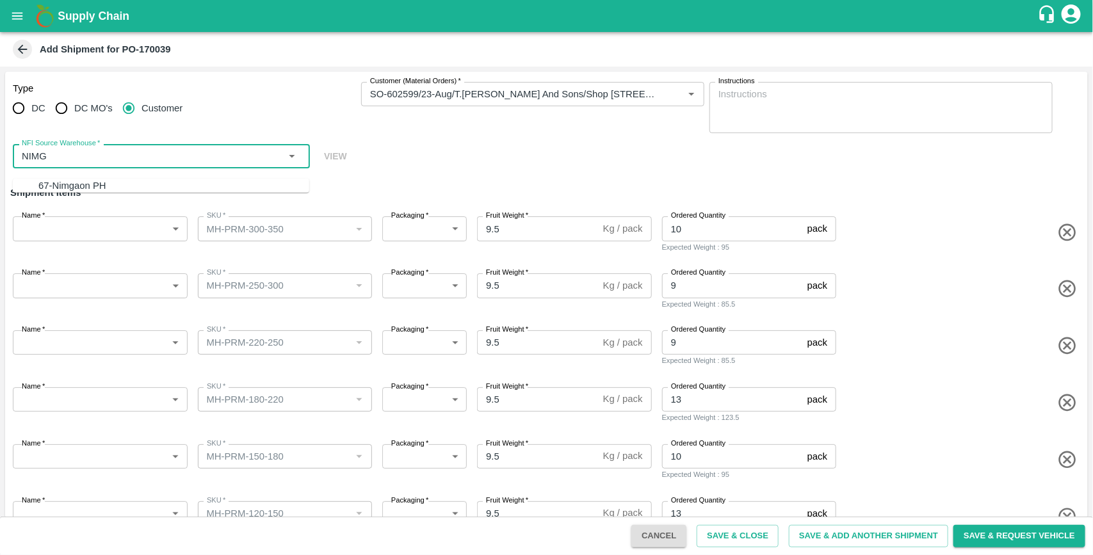
click at [95, 181] on div "67-Nimgaon PH" at bounding box center [173, 186] width 271 height 14
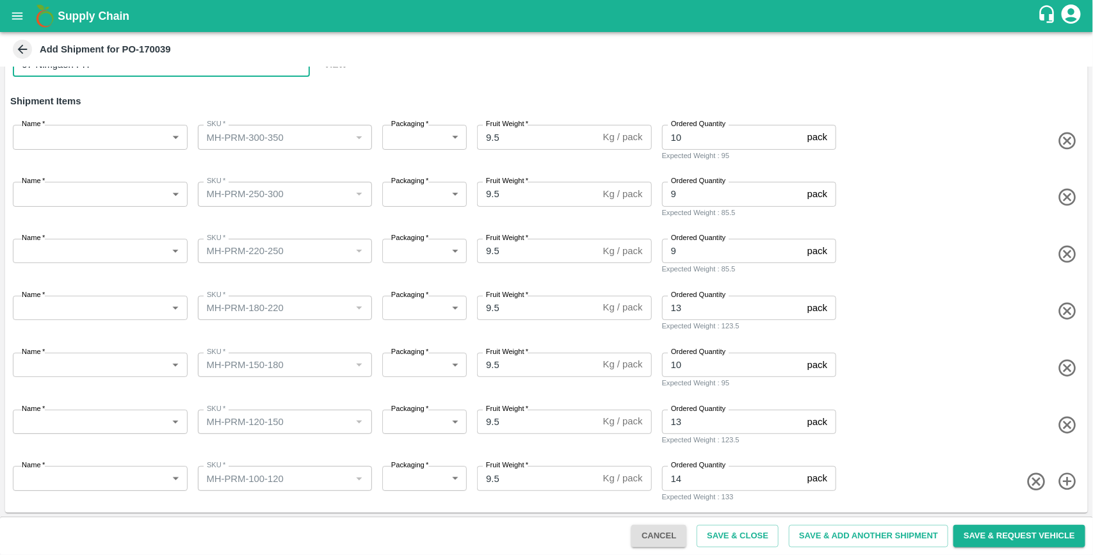
type input "67-Nimgaon PH"
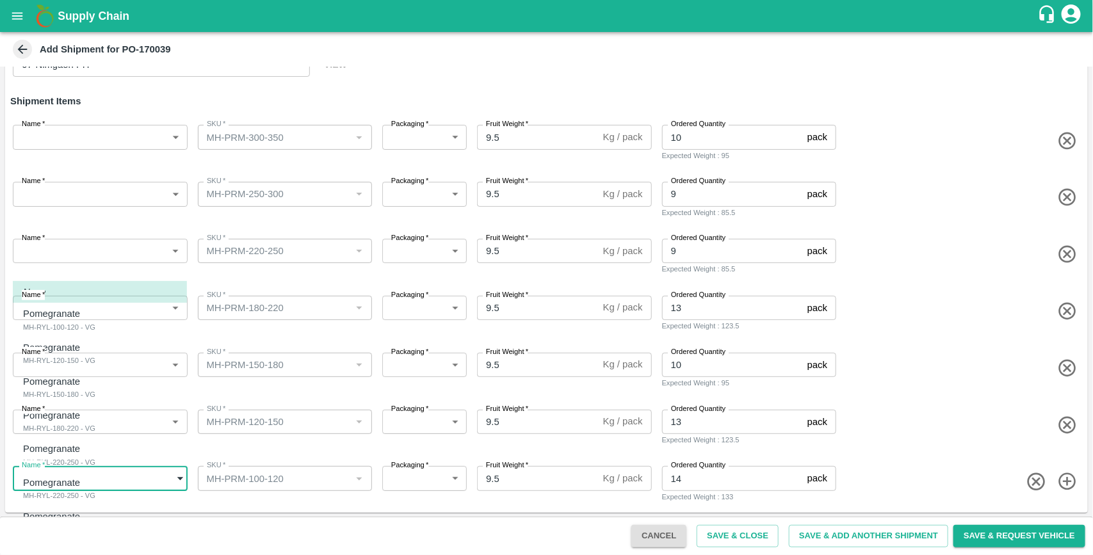
click at [111, 482] on body "Supply Chain Add Shipment for PO-170039 Type DC DC MO's Customer Customer (Mate…" at bounding box center [546, 277] width 1093 height 555
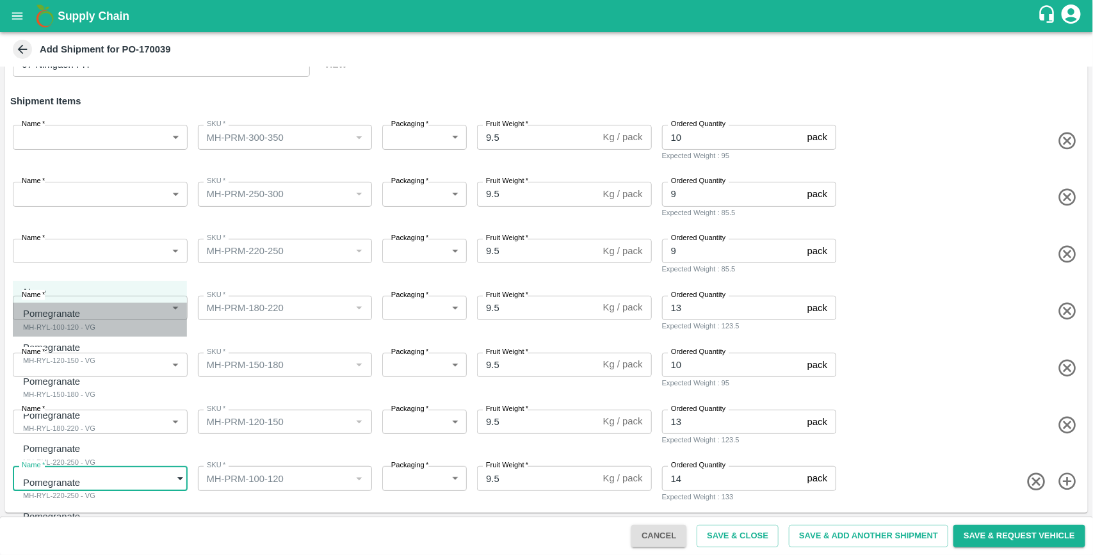
click at [95, 330] on div "Pomegranate MH-RYL-100-120 - VG" at bounding box center [59, 320] width 72 height 26
type input "1923185"
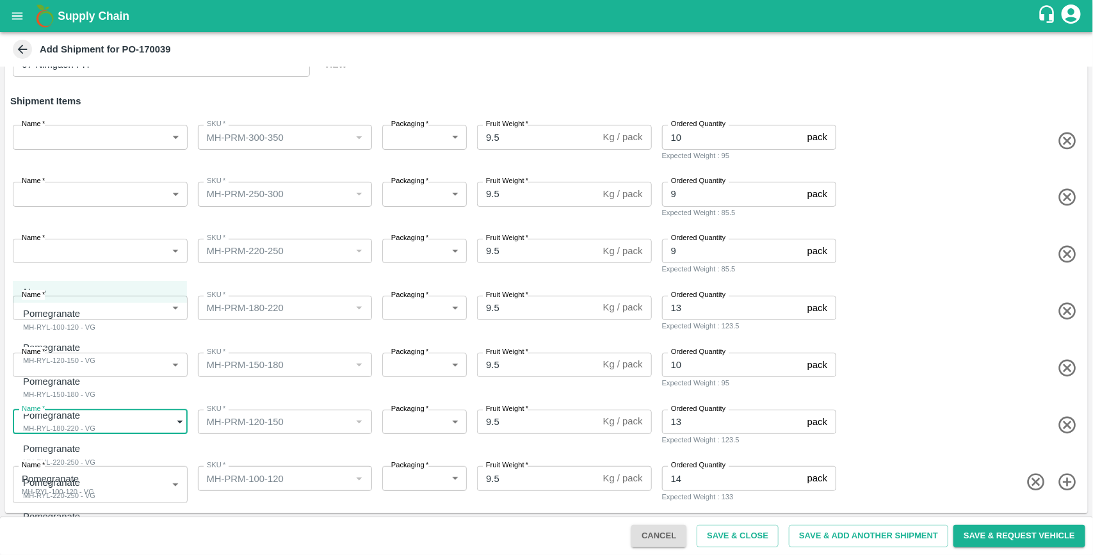
click at [120, 421] on body "Supply Chain Add Shipment for PO-170039 Type DC DC MO's Customer Customer (Mate…" at bounding box center [546, 277] width 1093 height 555
click at [95, 341] on div "Pomegranate MH-RYL-120-150 - VG" at bounding box center [59, 354] width 72 height 26
type input "1923186"
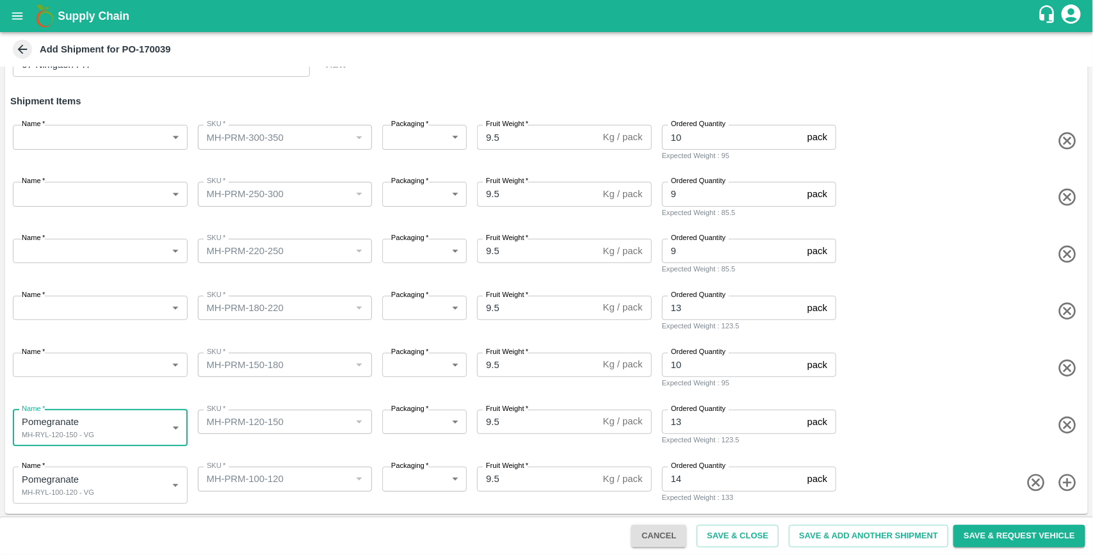
click at [123, 363] on body "Supply Chain Add Shipment for PO-170039 Type DC DC MO's Customer Customer (Mate…" at bounding box center [546, 277] width 1093 height 555
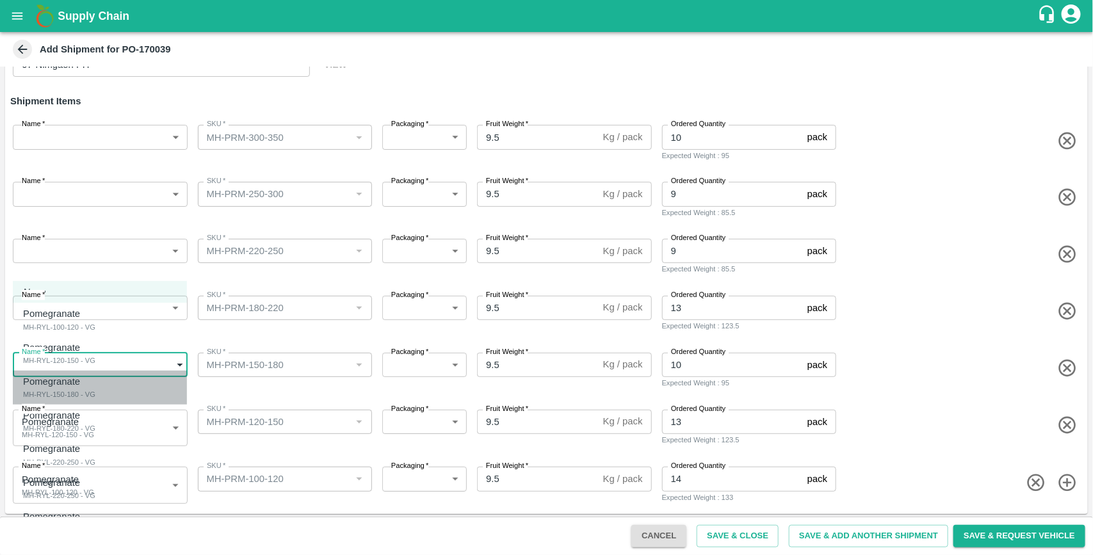
click at [95, 381] on div "Pomegranate MH-RYL-150-180 - VG" at bounding box center [59, 388] width 72 height 26
type input "1923187"
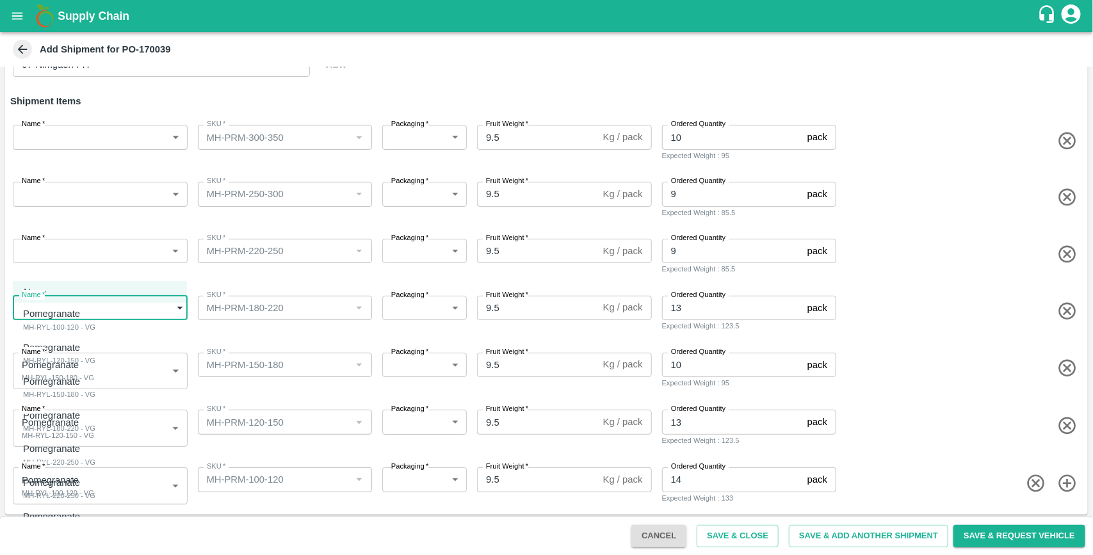
click at [129, 309] on body "Supply Chain Add Shipment for PO-170039 Type DC DC MO's Customer Customer (Mate…" at bounding box center [546, 277] width 1093 height 555
click at [95, 430] on div "Pomegranate MH-RYL-180-220 - VG" at bounding box center [59, 422] width 72 height 26
type input "1923188"
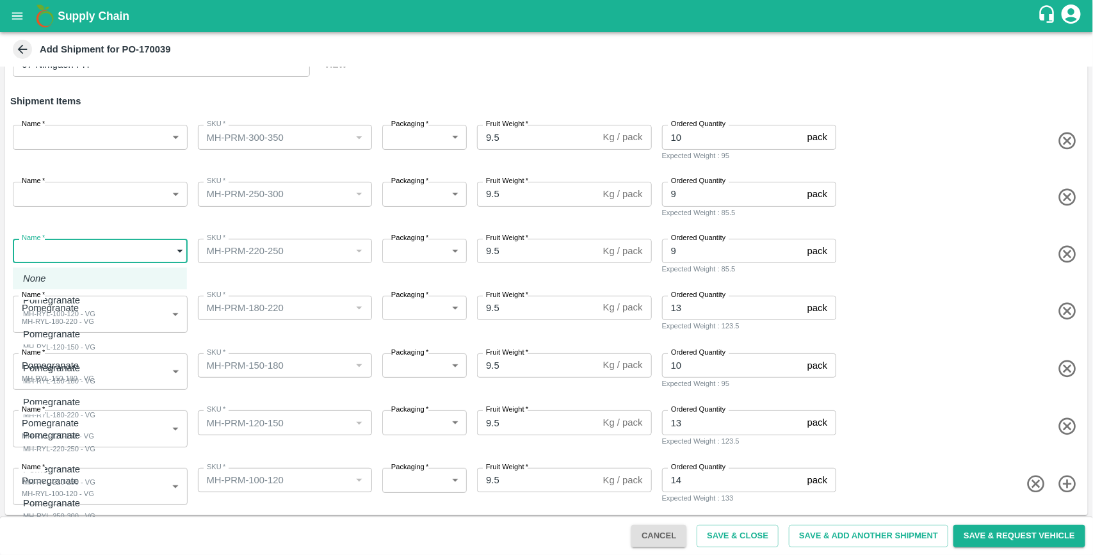
click at [100, 254] on body "Supply Chain Add Shipment for PO-170039 Type DC DC MO's Customer Customer (Mate…" at bounding box center [546, 277] width 1093 height 555
click at [83, 445] on div "MH-RYL-220-250 - VG" at bounding box center [59, 449] width 72 height 12
type input "1923189"
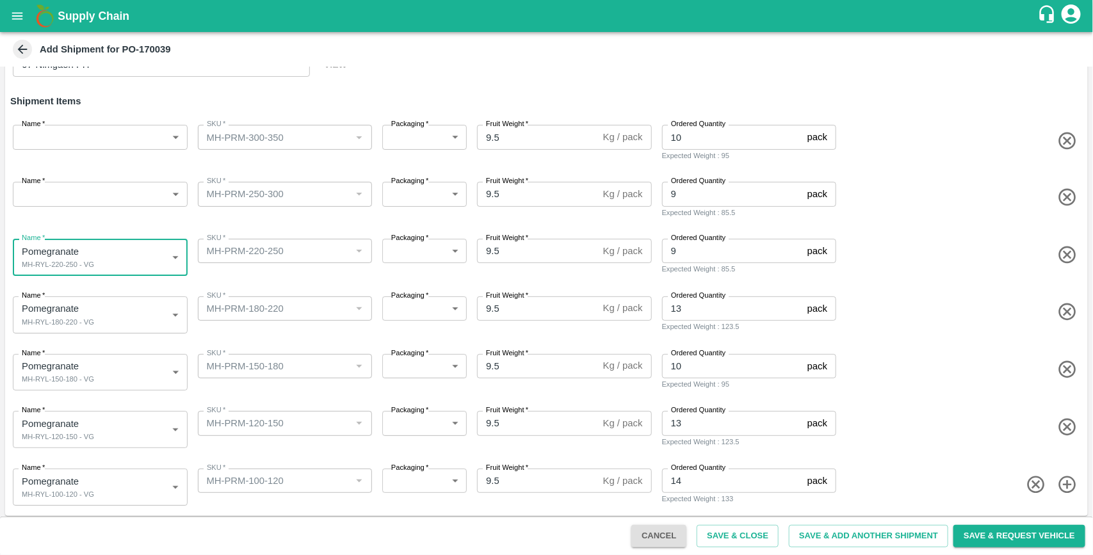
click at [109, 197] on body "Supply Chain Add Shipment for PO-170039 Type DC DC MO's Customer Customer (Mate…" at bounding box center [546, 277] width 1093 height 555
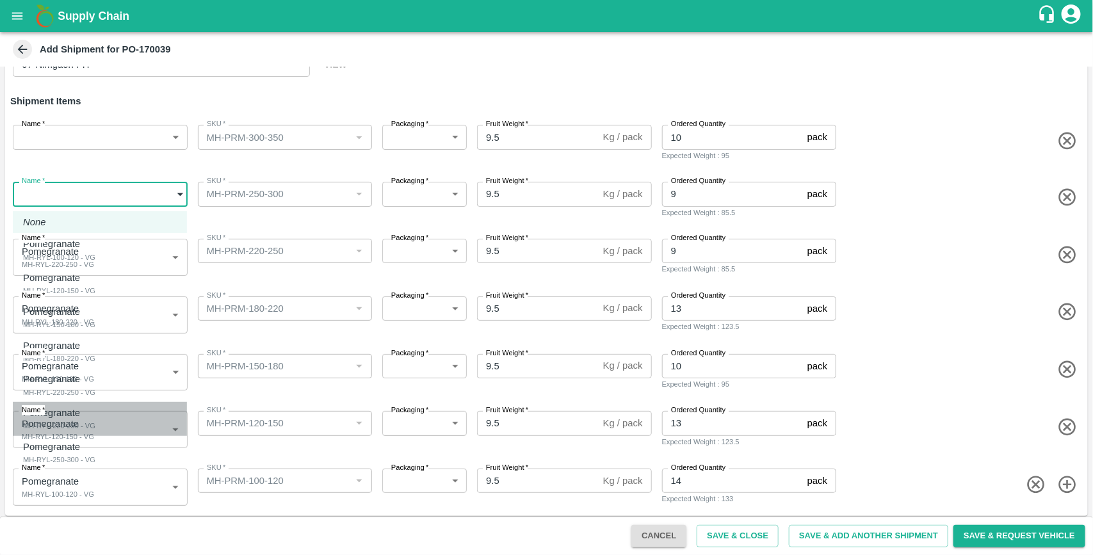
click at [95, 428] on div "Pomegranate MH-RYL-220-250 - VG" at bounding box center [59, 419] width 72 height 26
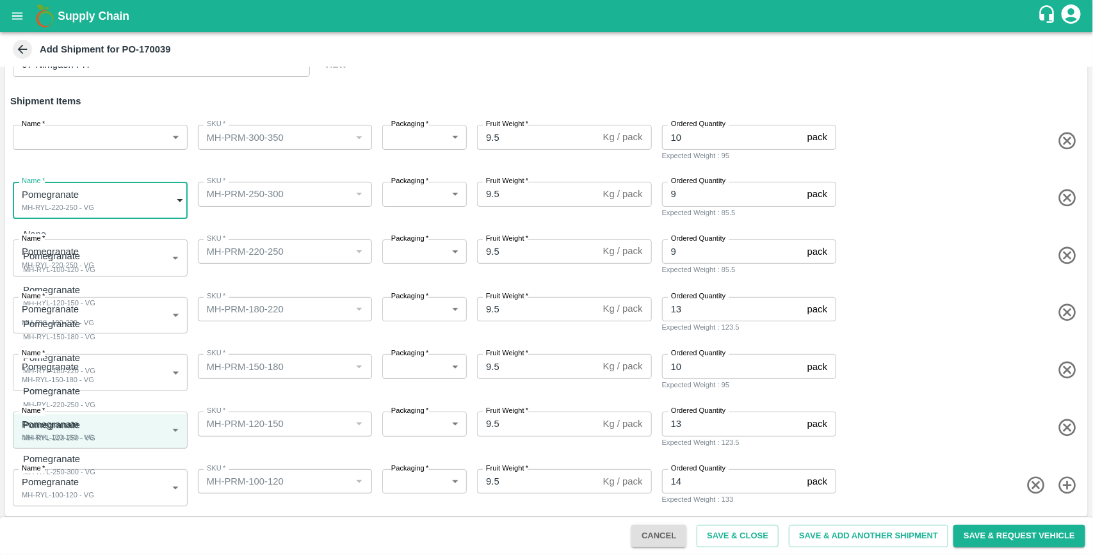
click at [120, 209] on body "Supply Chain Add Shipment for PO-170039 Type DC DC MO's Customer Customer (Mate…" at bounding box center [546, 277] width 1093 height 555
click at [69, 469] on div "MH-RYL-250-300 - VG" at bounding box center [59, 472] width 72 height 12
type input "1923191"
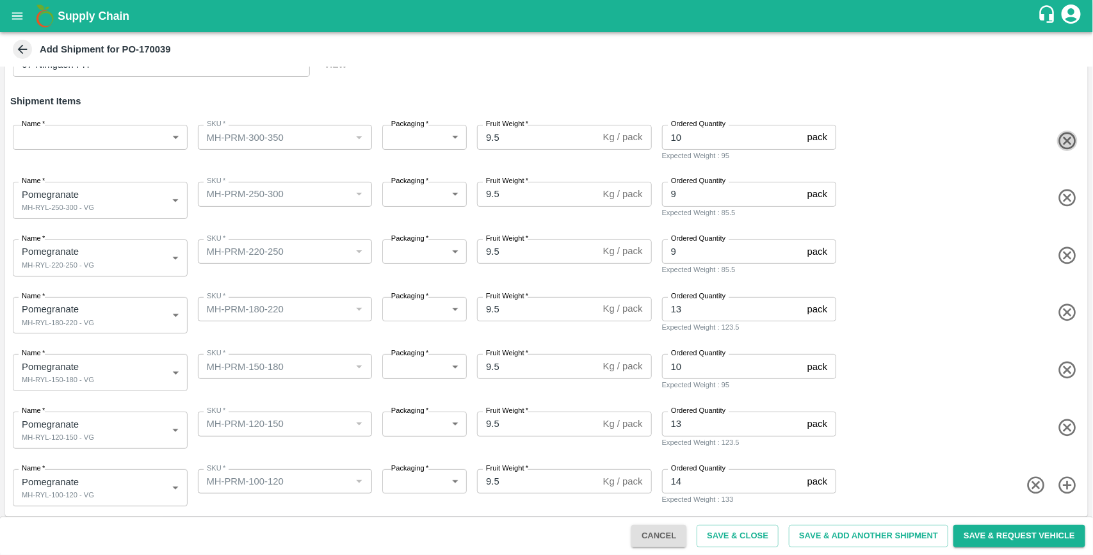
click at [1064, 139] on icon "button" at bounding box center [1067, 140] width 17 height 17
type input "1923191"
type input "MH-PRM-250-300"
type input "9"
type input "1923189"
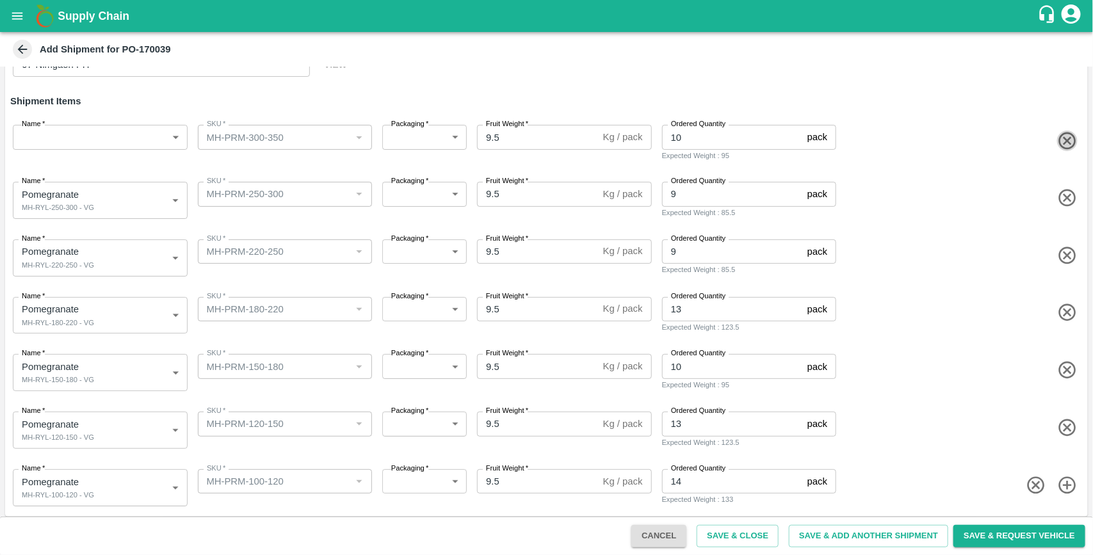
type input "MH-PRM-220-250"
type input "1923188"
type input "MH-PRM-180-220"
type input "13"
type input "1923187"
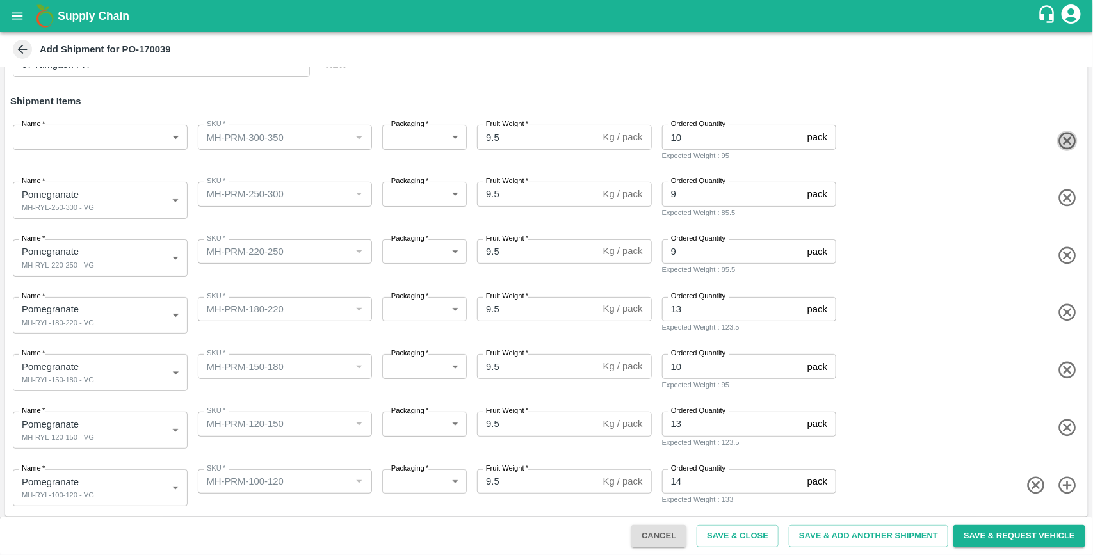
type input "MH-PRM-150-180"
type input "10"
type input "1923186"
type input "MH-PRM-120-150"
type input "13"
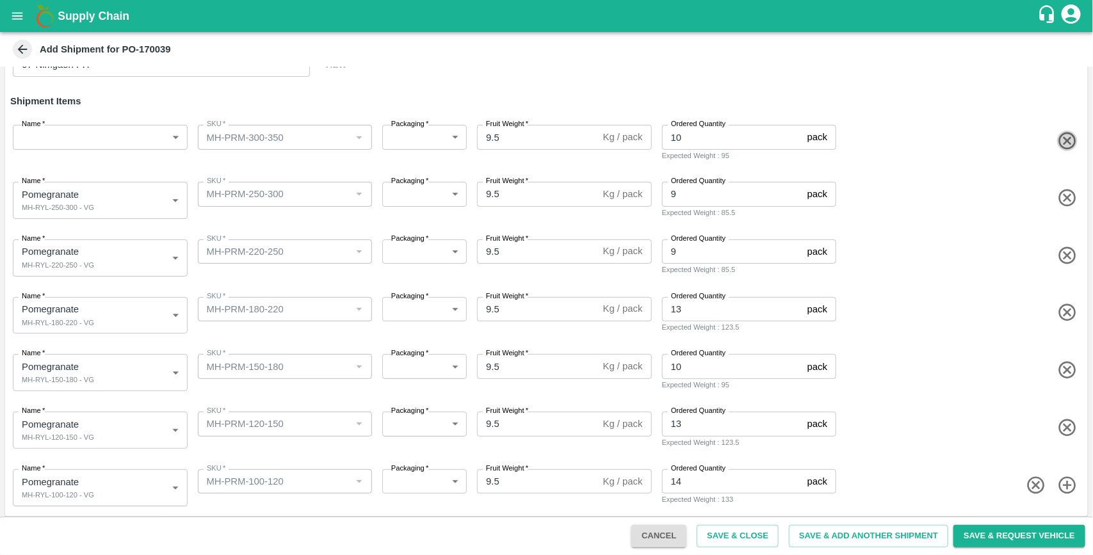
type input "1923185"
type input "MH-PRM-100-120"
type input "14"
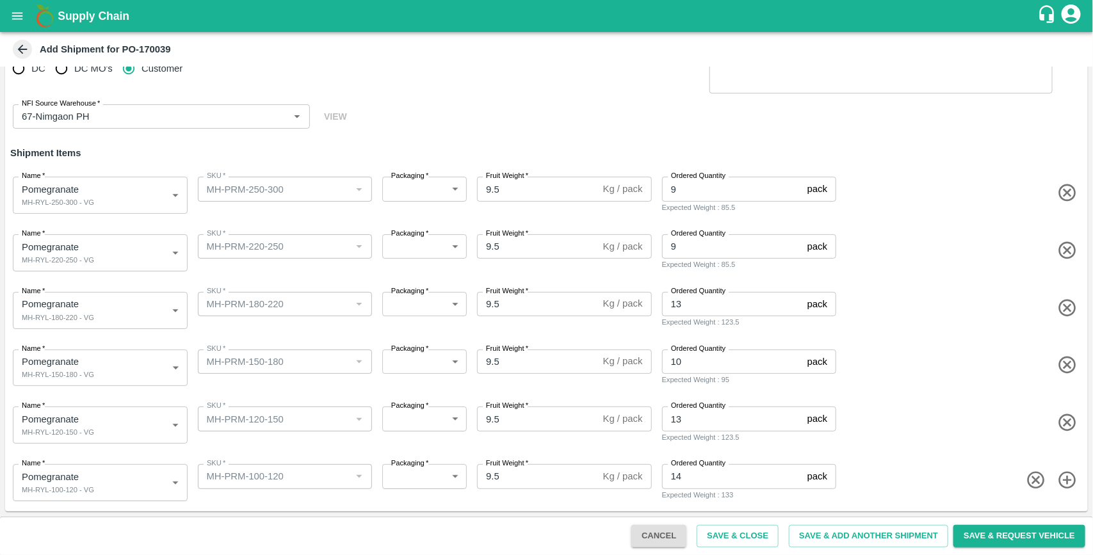
scroll to position [39, 0]
click at [985, 533] on button "Save & Request Vehicle" at bounding box center [1020, 536] width 132 height 22
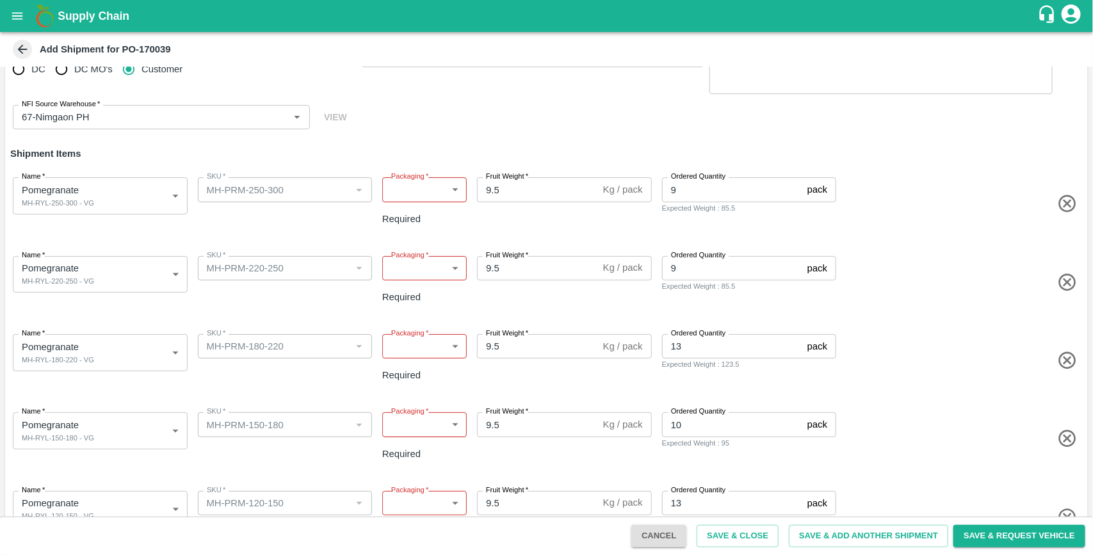
click at [426, 184] on body "Supply Chain Add Shipment for PO-170039 Type DC DC MO's Customer Customer (Mate…" at bounding box center [546, 277] width 1093 height 555
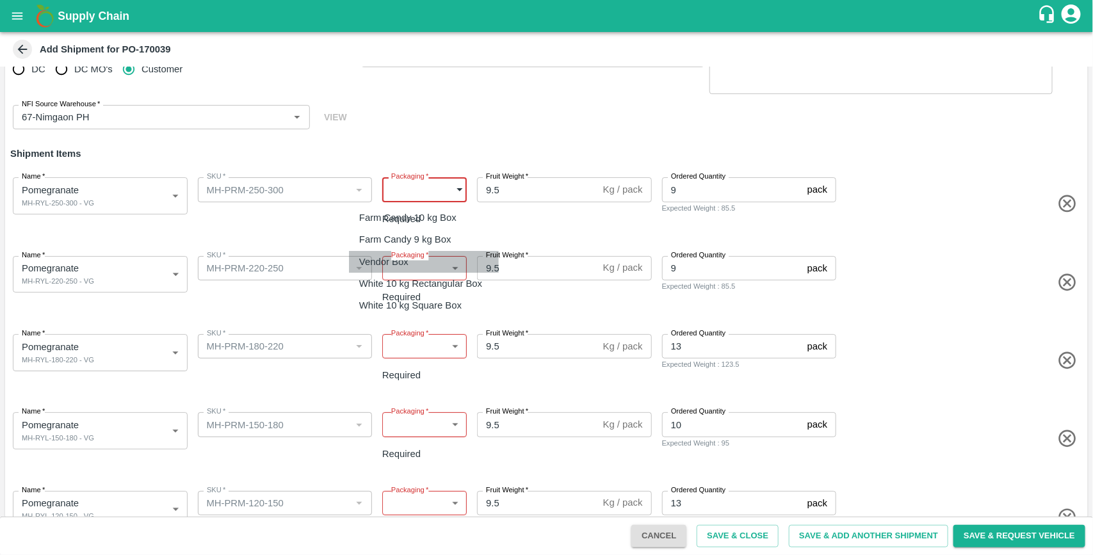
click at [415, 258] on div "Vendor Box" at bounding box center [387, 262] width 56 height 14
type input "276"
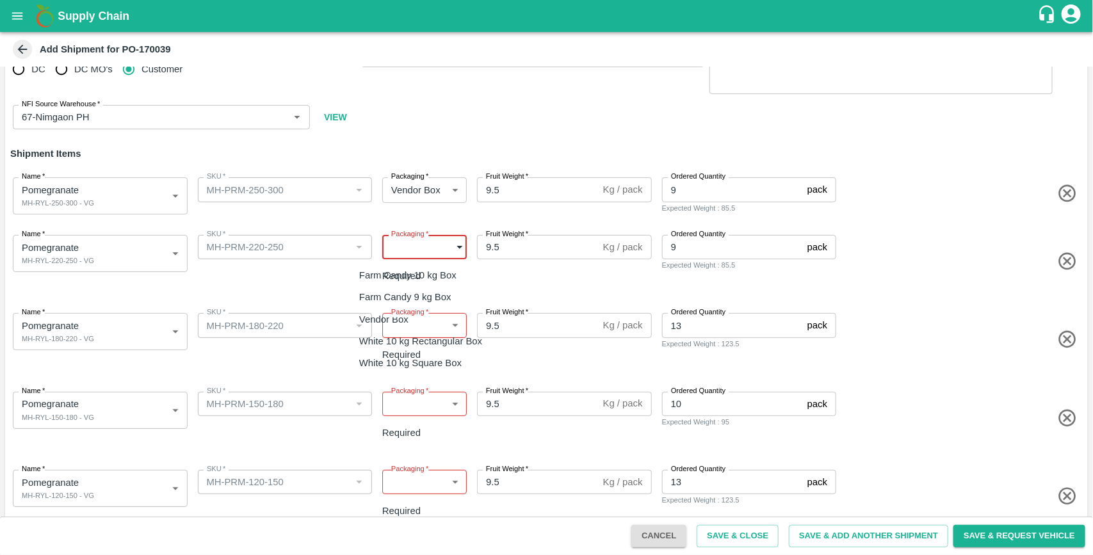
click at [436, 247] on body "Supply Chain Add Shipment for PO-170039 Type DC DC MO's Customer Customer (Mate…" at bounding box center [546, 277] width 1093 height 555
click at [415, 318] on div "Vendor Box" at bounding box center [387, 320] width 56 height 14
type input "276"
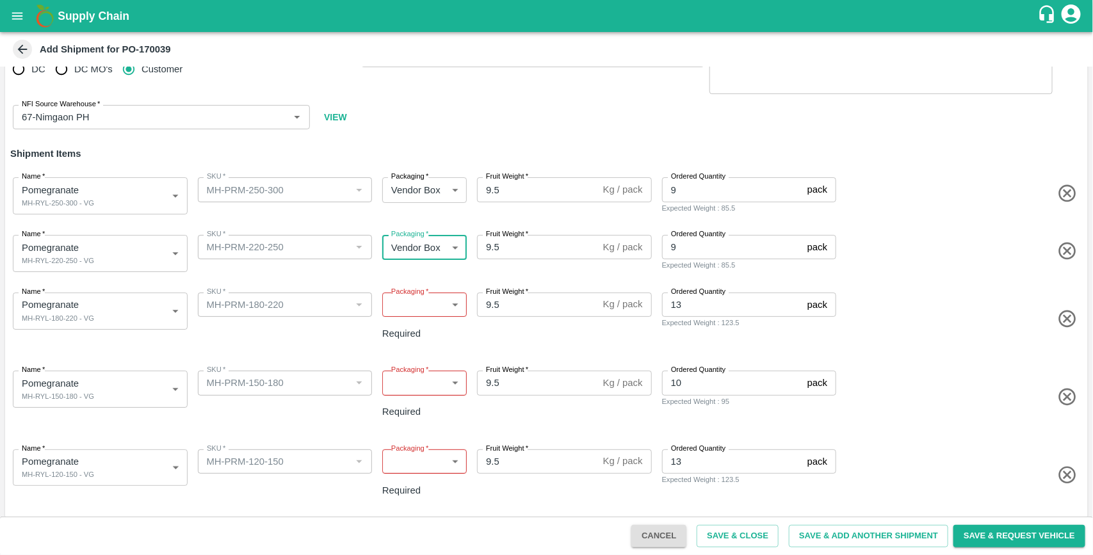
click at [421, 306] on body "Supply Chain Add Shipment for PO-170039 Type DC DC MO's Customer Customer (Mate…" at bounding box center [546, 277] width 1093 height 555
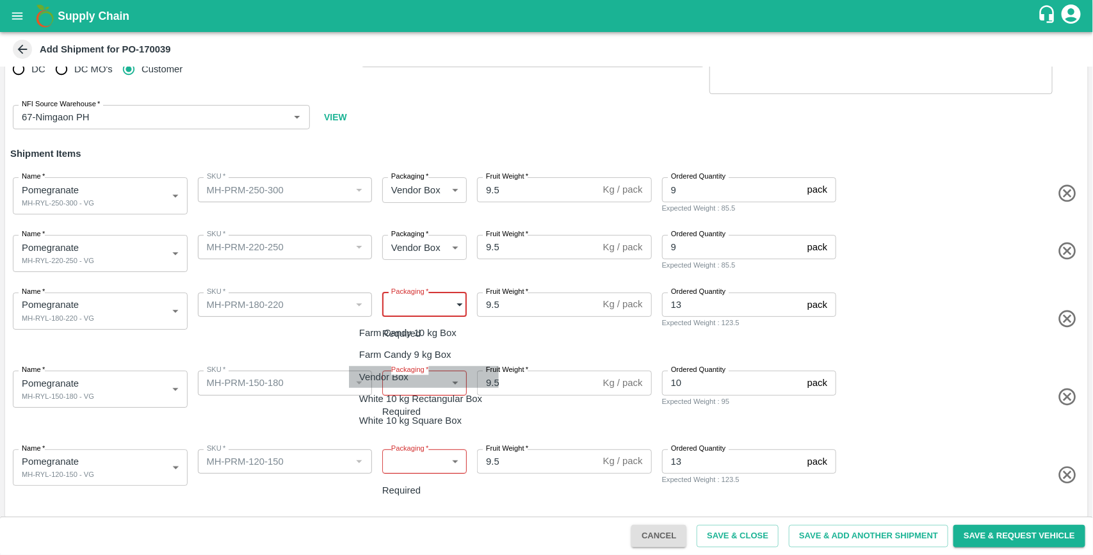
click at [411, 375] on div "Vendor Box" at bounding box center [387, 377] width 56 height 14
type input "276"
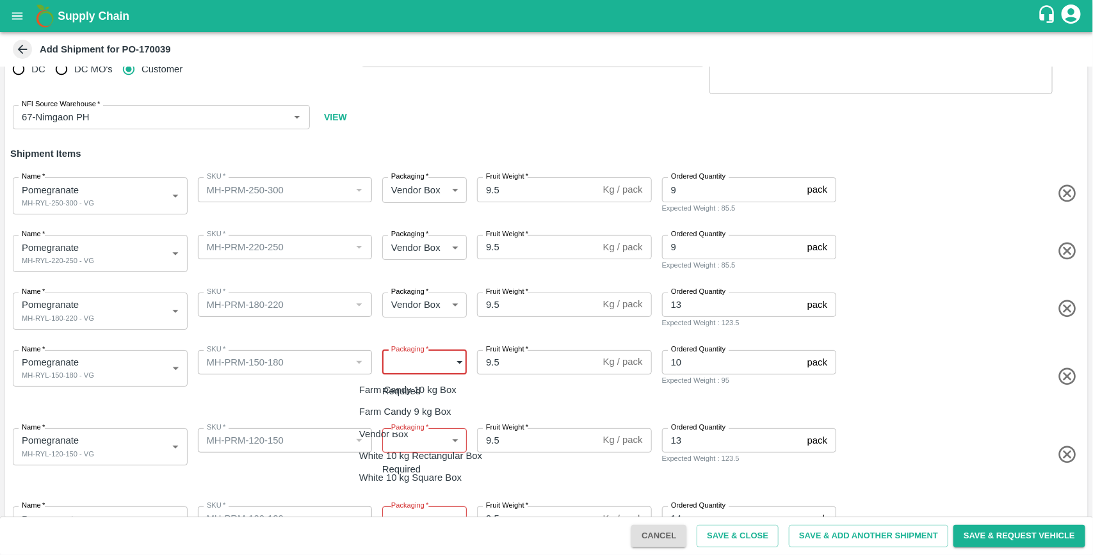
click at [442, 366] on body "Supply Chain Add Shipment for PO-170039 Type DC DC MO's Customer Customer (Mate…" at bounding box center [546, 277] width 1093 height 555
click at [407, 426] on li "Vendor Box" at bounding box center [424, 434] width 150 height 22
type input "276"
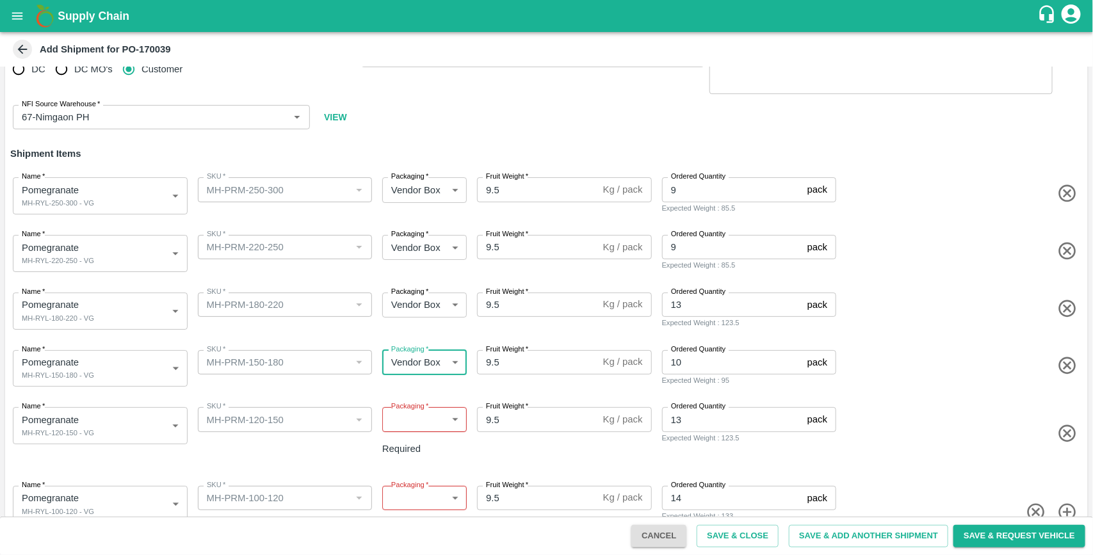
click at [430, 415] on body "Supply Chain Add Shipment for PO-170039 Type DC DC MO's Customer Customer (Mate…" at bounding box center [546, 277] width 1093 height 555
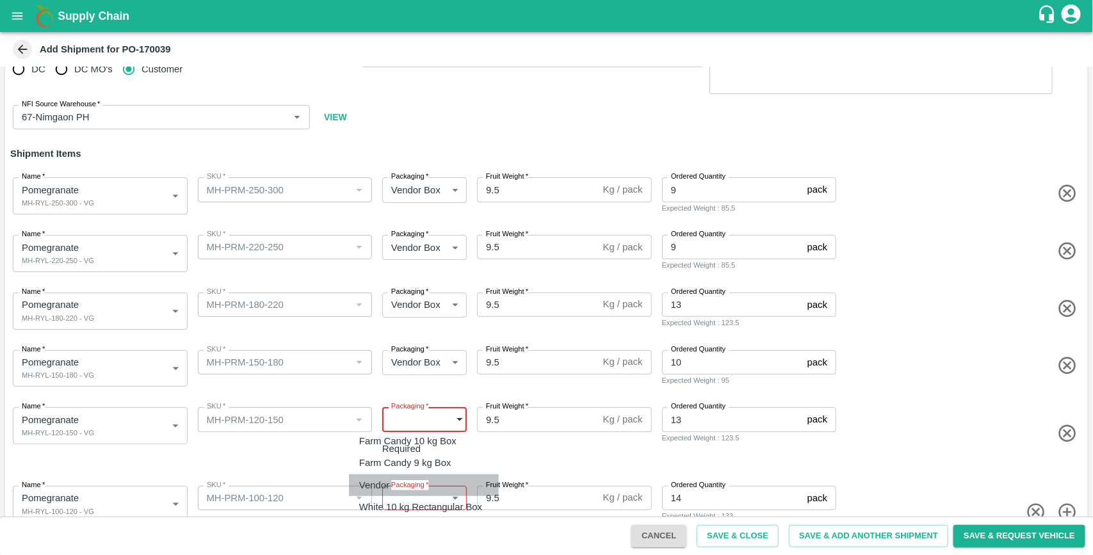
click at [410, 478] on div "Vendor Box" at bounding box center [387, 485] width 56 height 14
type input "276"
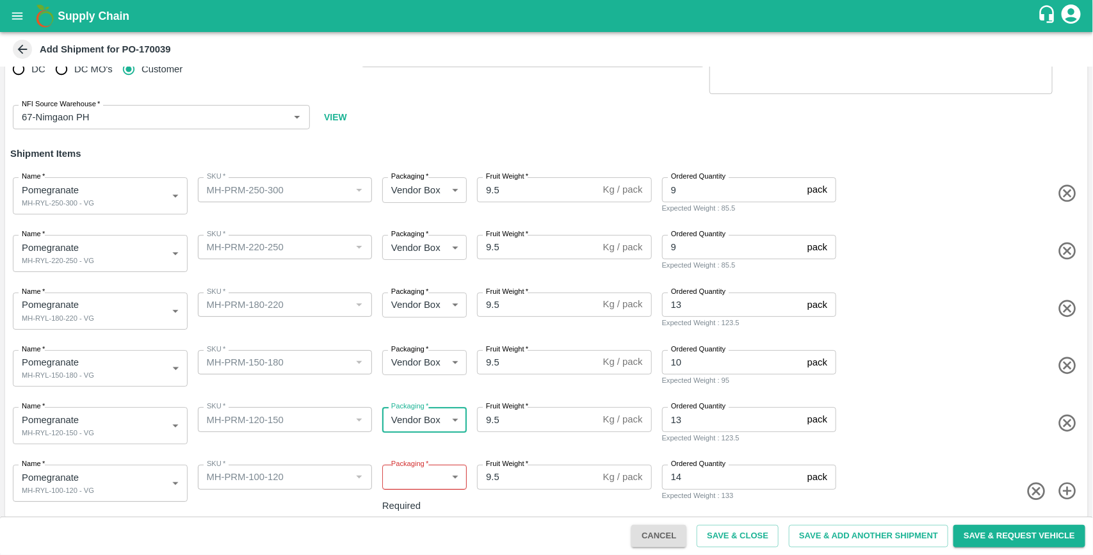
scroll to position [40, 0]
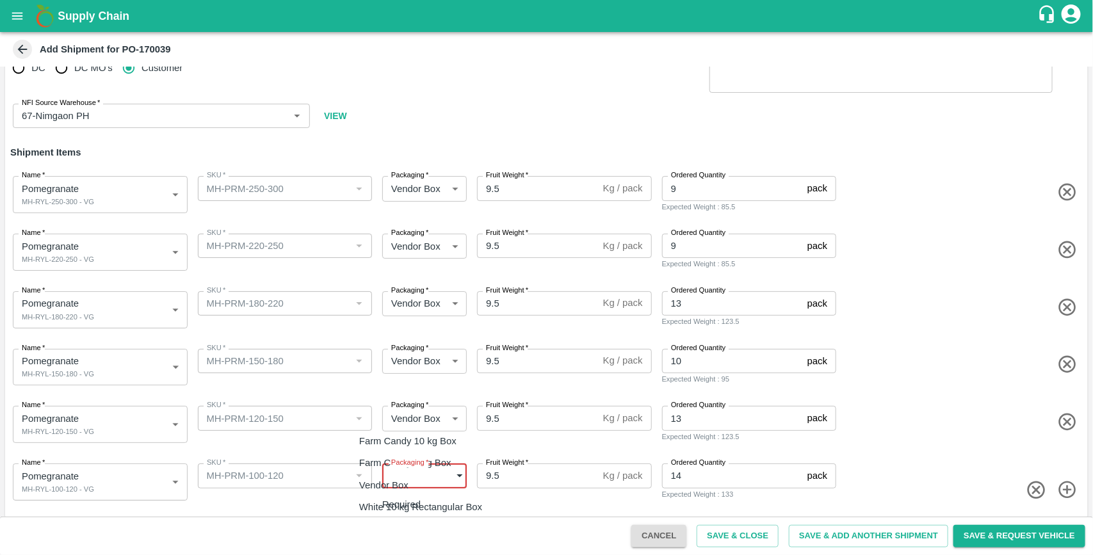
click at [434, 475] on body "Supply Chain Add Shipment for PO-170039 Type DC DC MO's Customer Customer (Mate…" at bounding box center [546, 277] width 1093 height 555
click at [409, 482] on div "Vendor Box" at bounding box center [387, 485] width 56 height 14
type input "276"
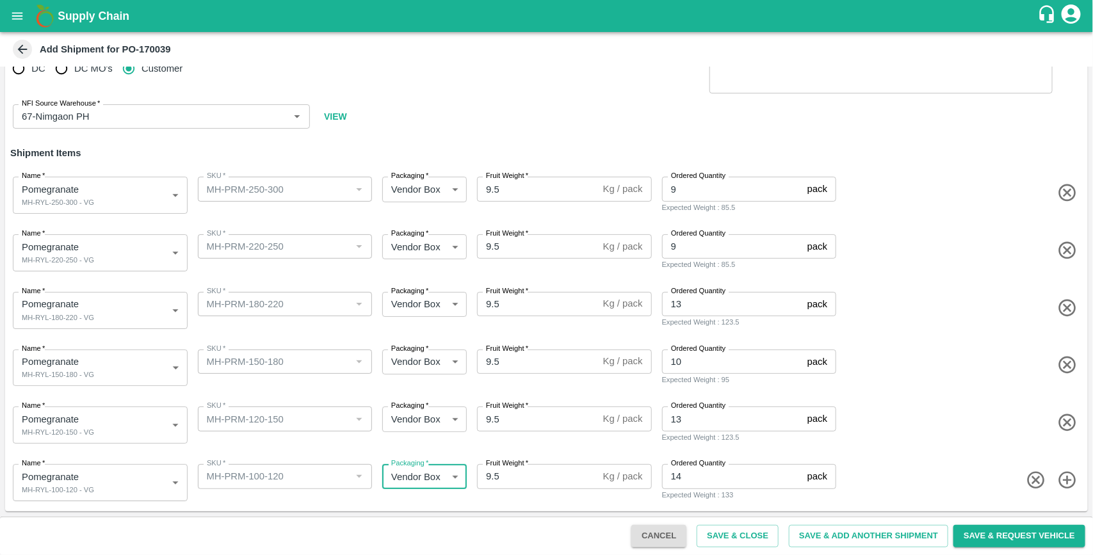
scroll to position [40, 0]
click at [990, 532] on button "Save & Request Vehicle" at bounding box center [1020, 536] width 132 height 22
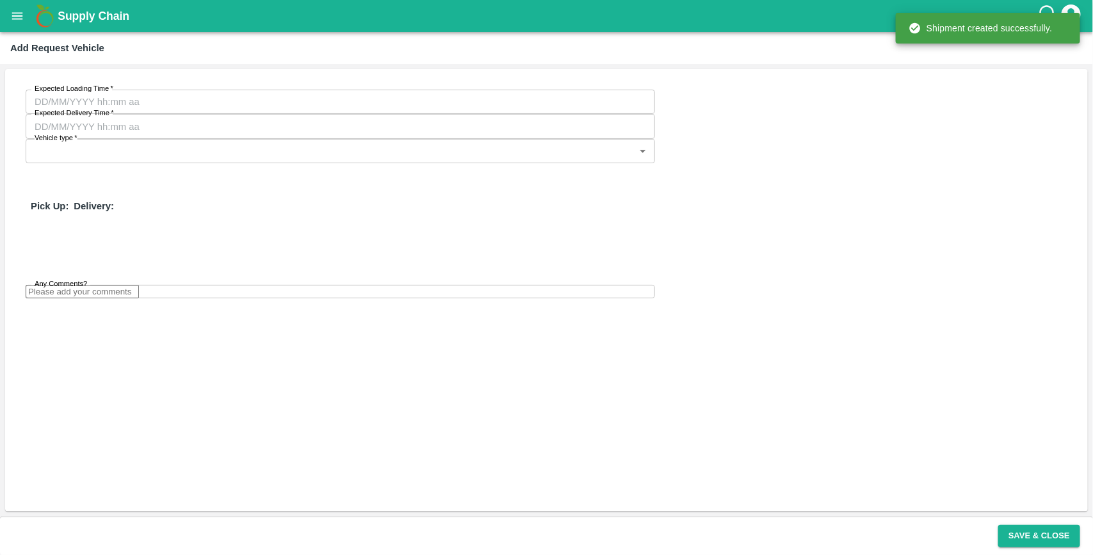
type input "21/08/2025 04:52 AM"
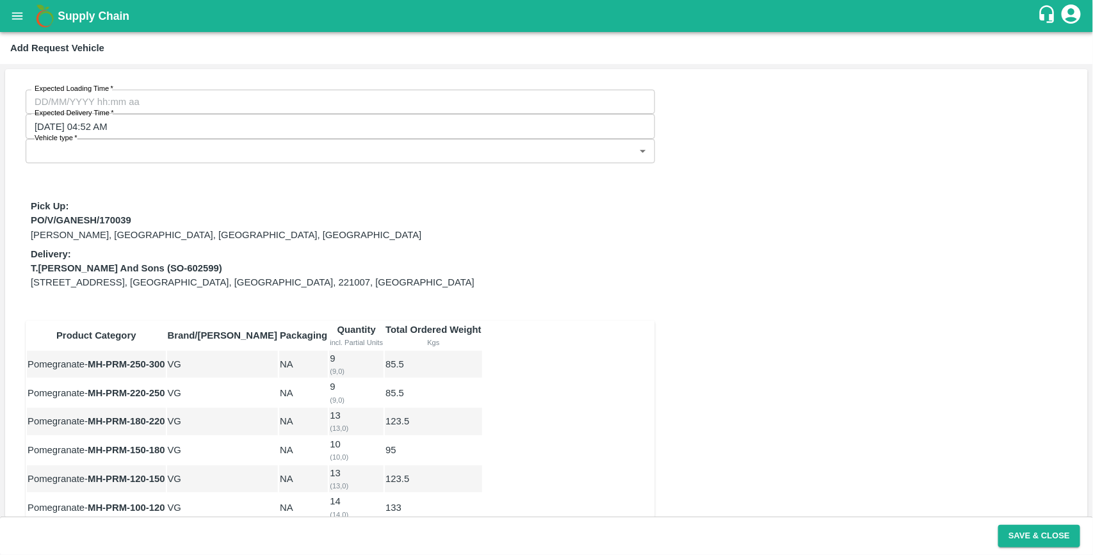
type input "DD/MM/YYYY hh:mm aa"
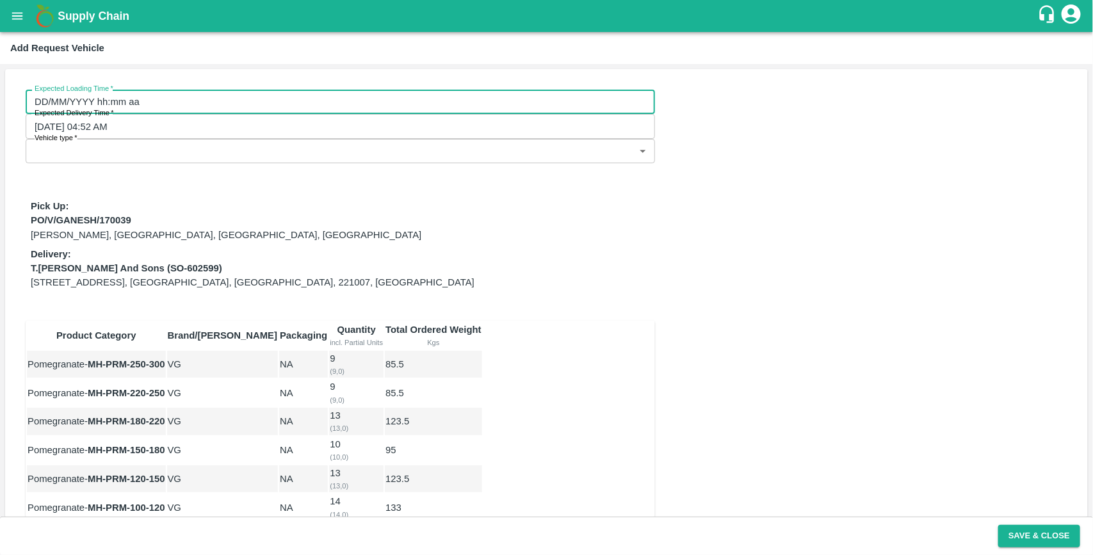
click at [144, 107] on input "DD/MM/YYYY hh:mm aa" at bounding box center [336, 102] width 621 height 24
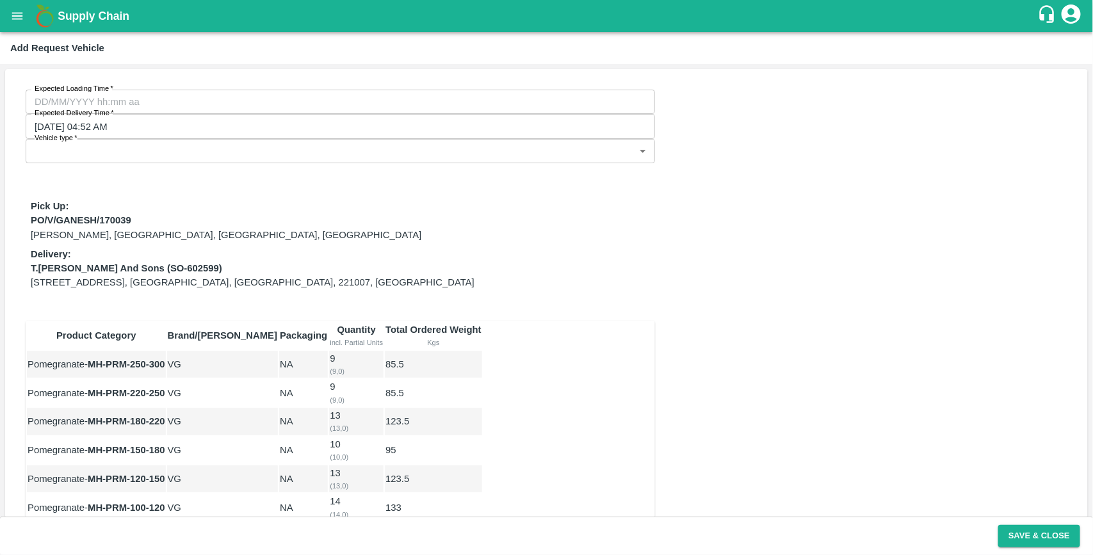
type input "17/08/2025 12:00 AM"
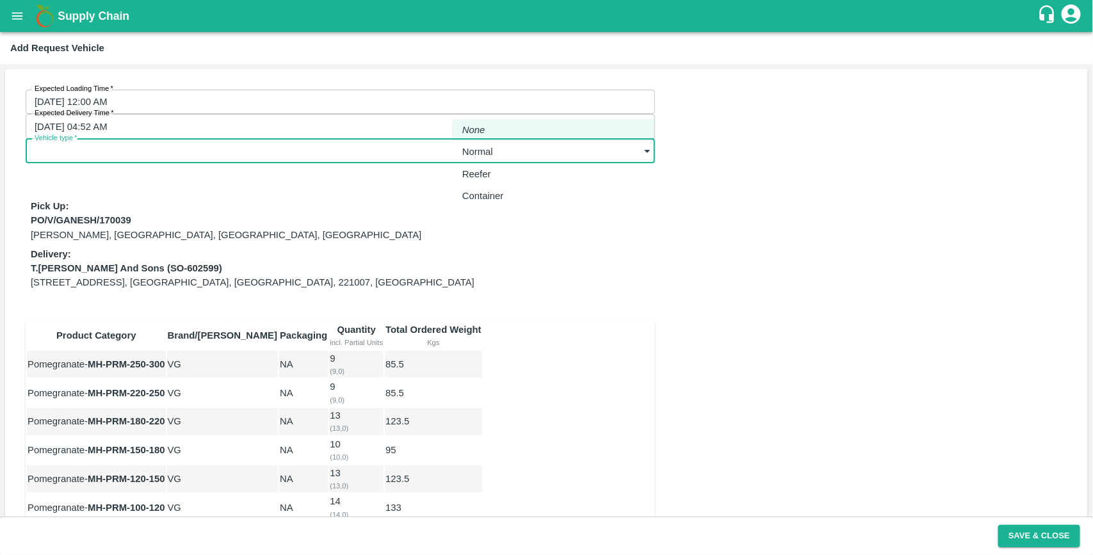
click at [551, 104] on body "Supply Chain Add Request Vehicle Expected Loading Time   * 17/08/2025 12:00 AM …" at bounding box center [546, 277] width 1093 height 555
click at [500, 155] on div "Normal" at bounding box center [480, 152] width 37 height 14
type input "1"
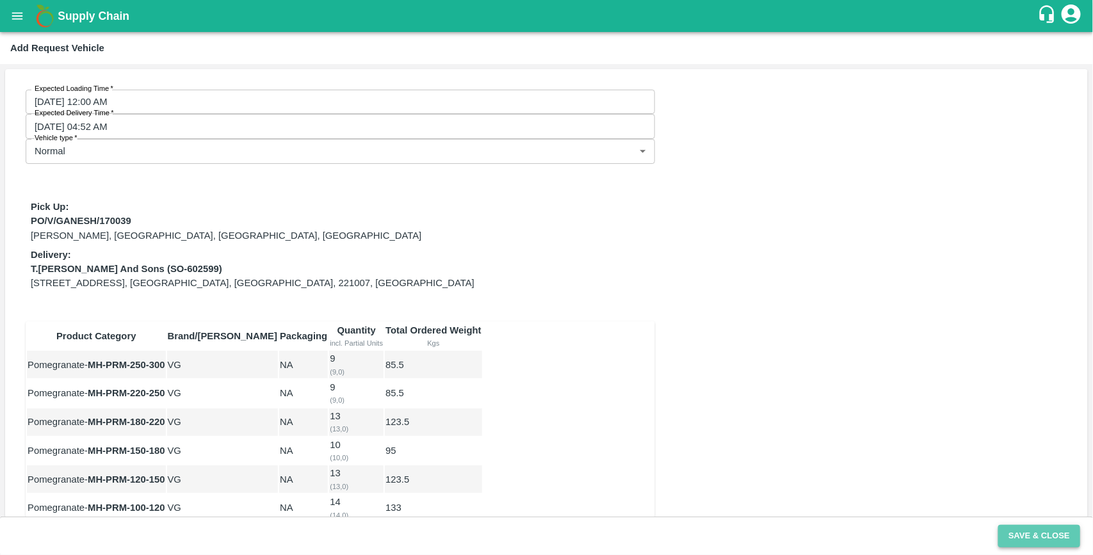
click at [1054, 532] on button "Save & Close" at bounding box center [1040, 536] width 82 height 22
